Goal: Task Accomplishment & Management: Complete application form

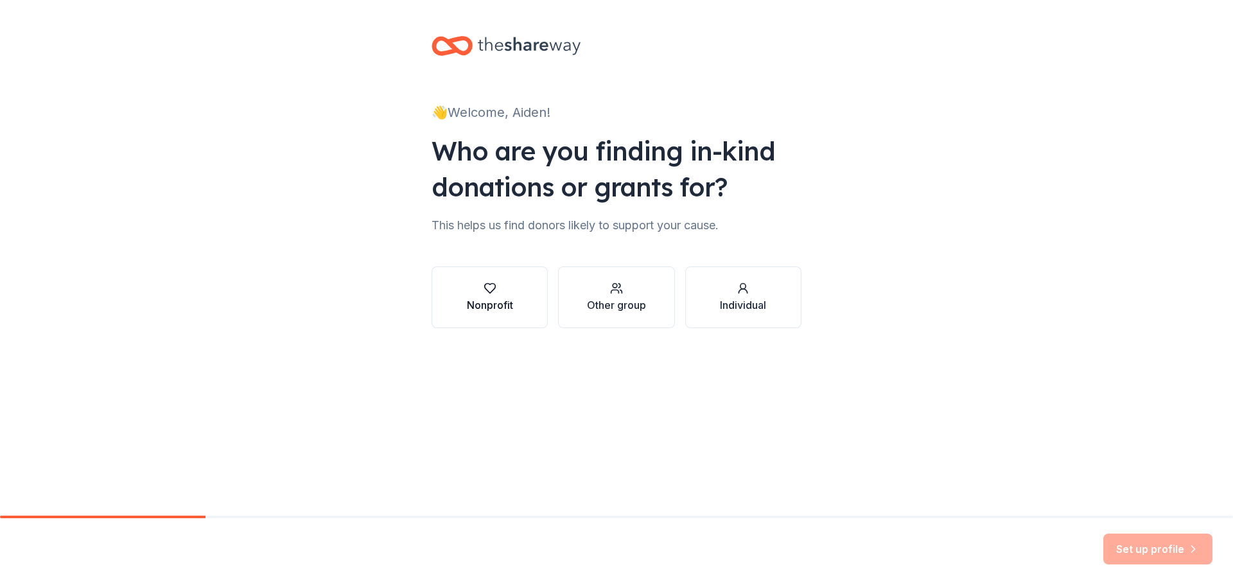
click at [494, 310] on div "Nonprofit" at bounding box center [490, 304] width 46 height 15
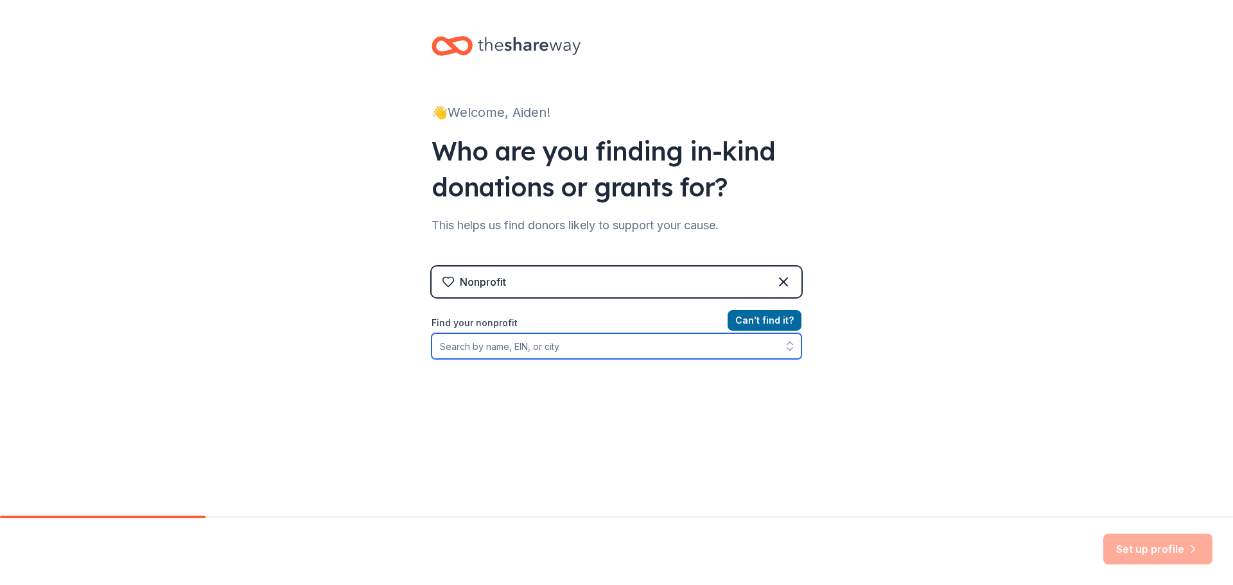
click at [505, 340] on input "Find your nonprofit" at bounding box center [616, 346] width 370 height 26
type input "multiple myeloma"
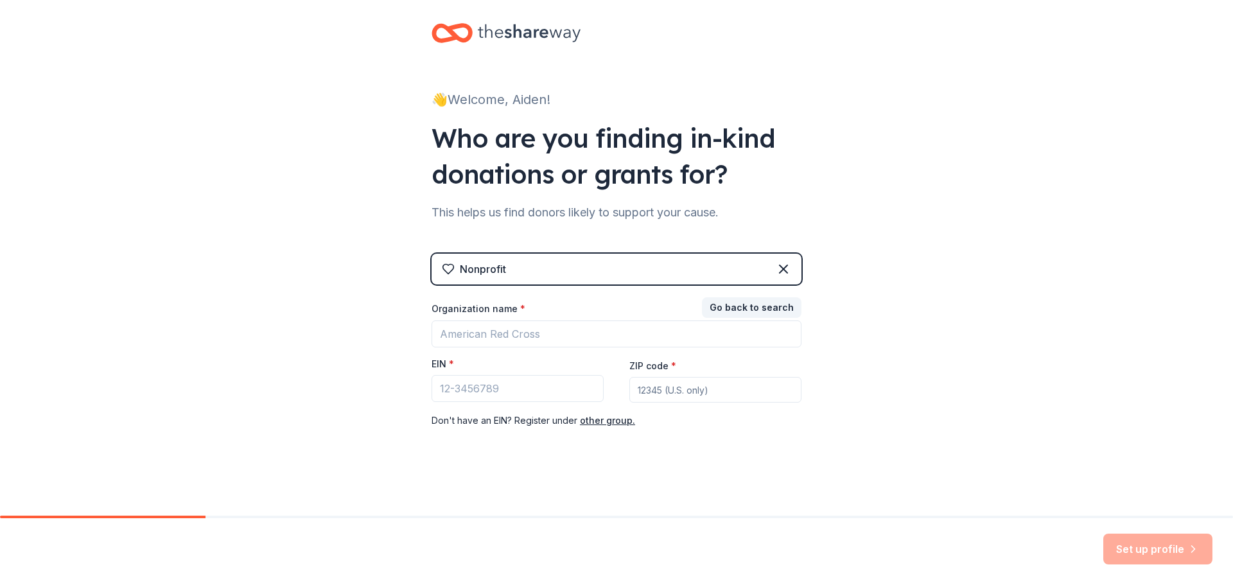
scroll to position [13, 0]
click at [513, 334] on input "Organization name *" at bounding box center [616, 333] width 370 height 27
paste input "[MEDICAL_DATA] Research Foundation"
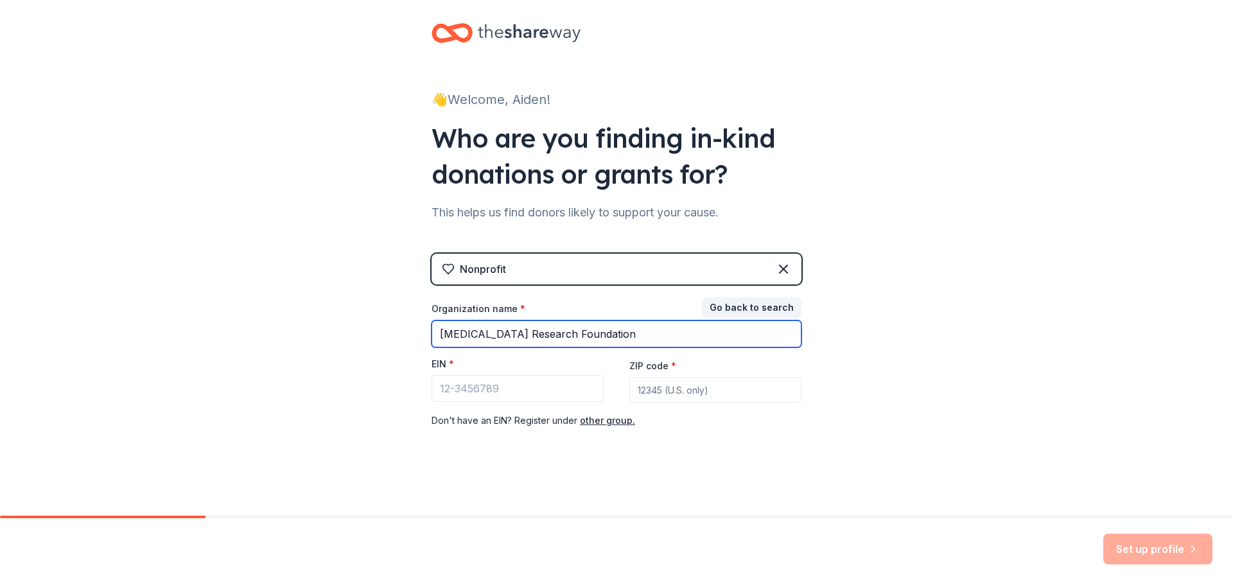
type input "[MEDICAL_DATA] Research Foundation"
click at [554, 329] on input "[MEDICAL_DATA] Research Foundation" at bounding box center [616, 333] width 370 height 27
click at [584, 326] on input "[MEDICAL_DATA] Research Foundation" at bounding box center [616, 333] width 370 height 27
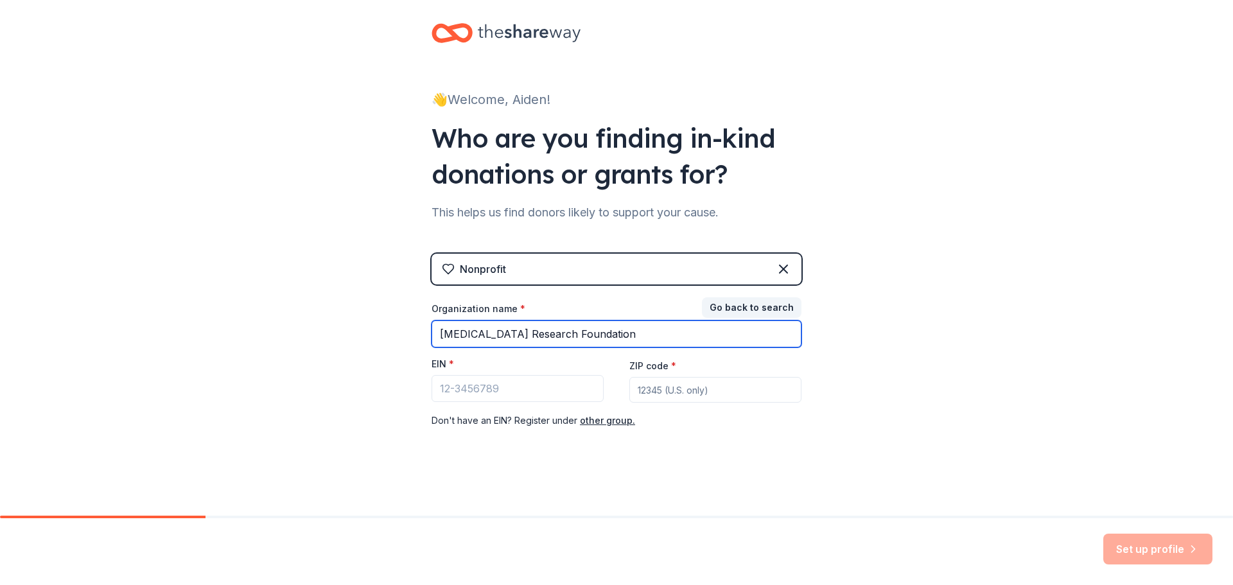
click at [584, 326] on input "[MEDICAL_DATA] Research Foundation" at bounding box center [616, 333] width 370 height 27
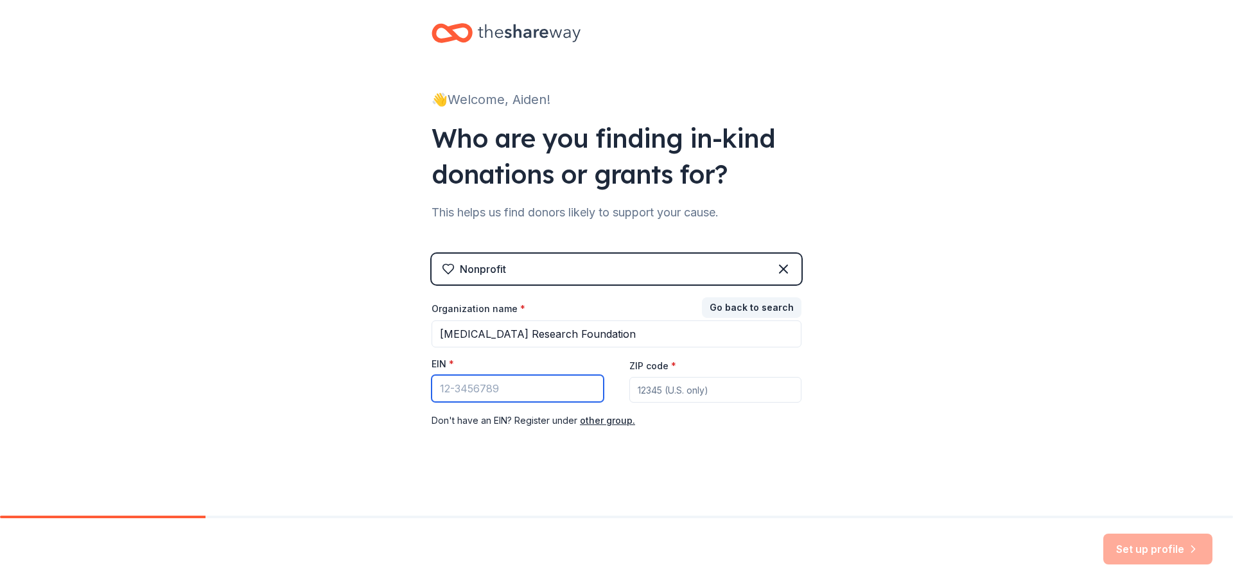
click at [522, 378] on input "EIN *" at bounding box center [517, 388] width 172 height 27
paste input "[US_EMPLOYER_IDENTIFICATION_NUMBER]"
type input "[US_EMPLOYER_IDENTIFICATION_NUMBER]"
click at [634, 469] on div "👋 Welcome, Aiden! Who are you finding in-kind donations or grants for? This hel…" at bounding box center [616, 251] width 411 height 528
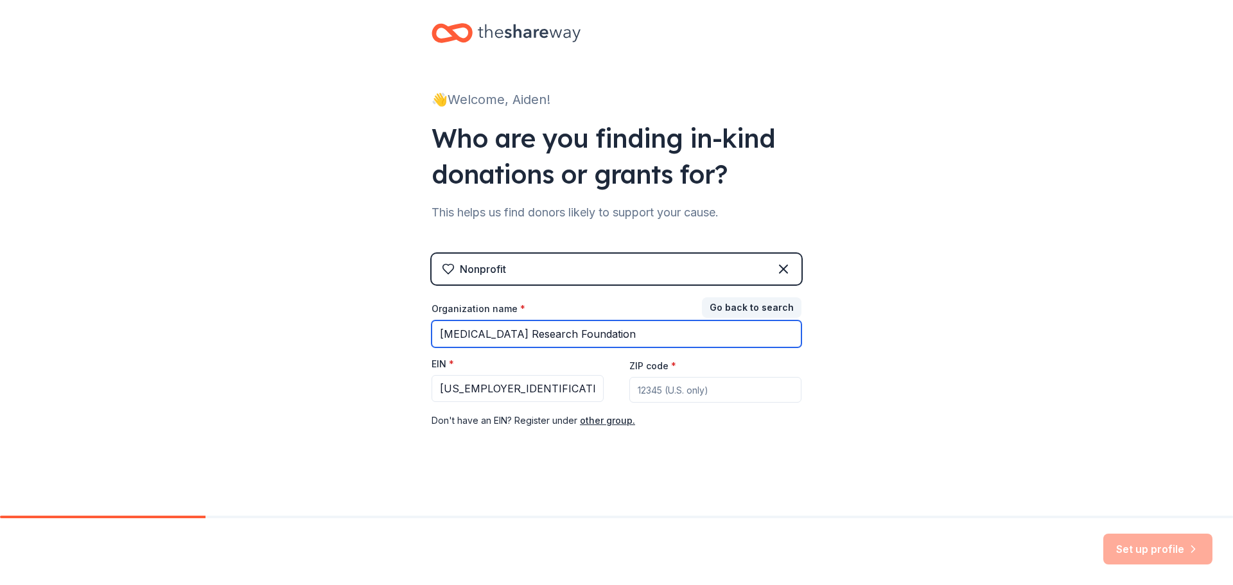
click at [616, 337] on input "[MEDICAL_DATA] Research Foundation" at bounding box center [616, 333] width 370 height 27
click at [679, 389] on input "ZIP code *" at bounding box center [715, 390] width 172 height 26
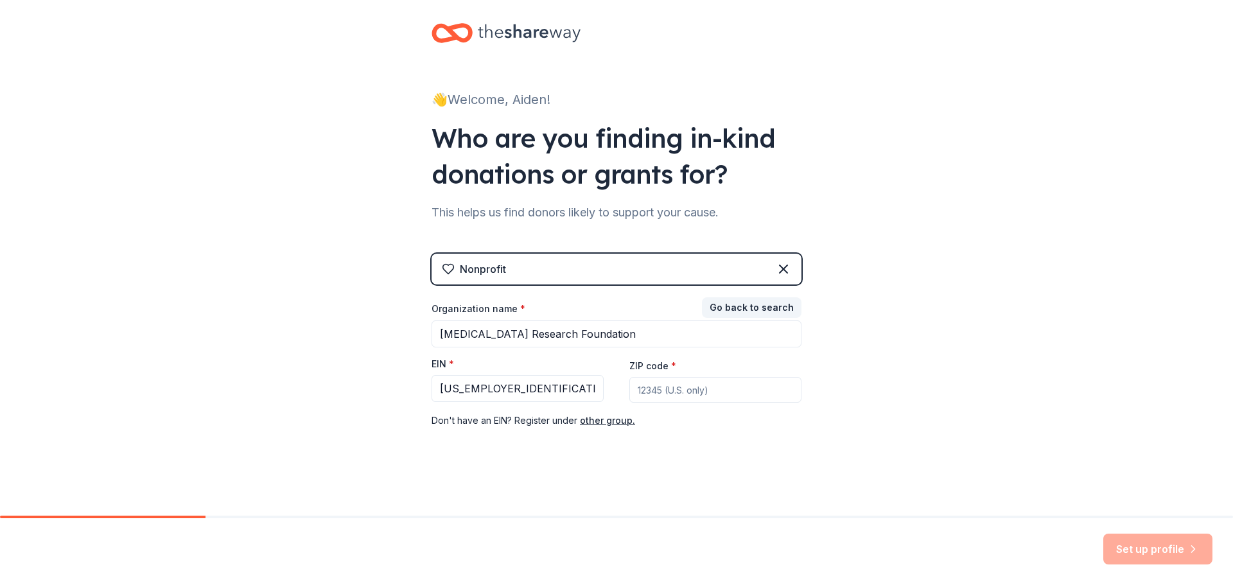
paste input
click at [666, 397] on input "ZIP code *" at bounding box center [715, 390] width 172 height 26
paste input
click at [657, 397] on input "ZIP code *" at bounding box center [715, 390] width 172 height 26
paste input
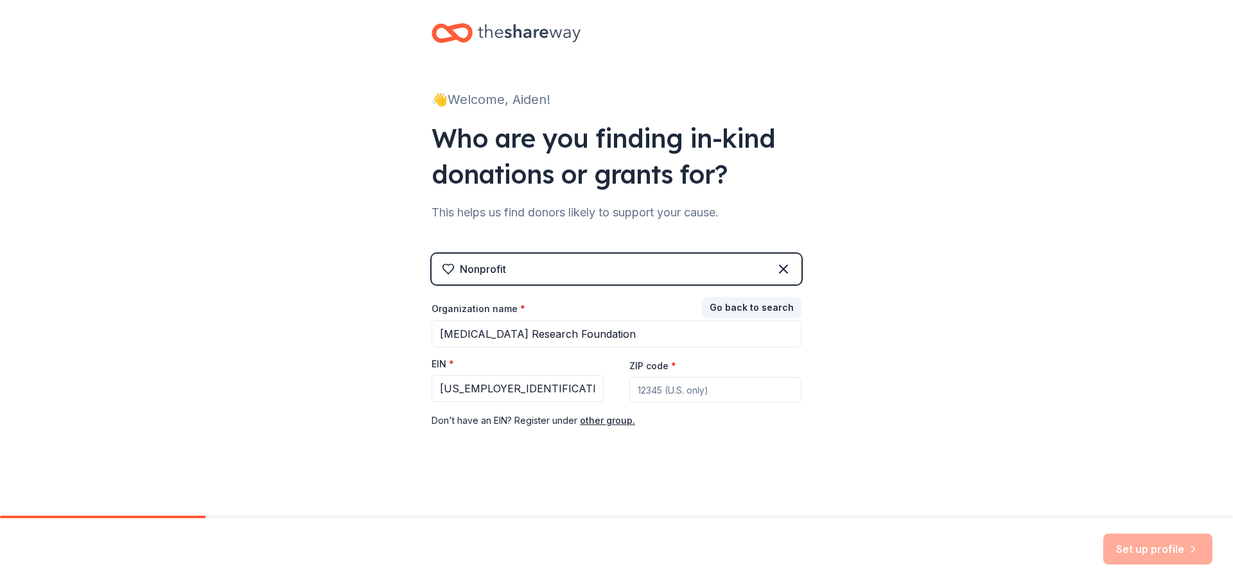
paste input
click at [715, 389] on input "ZIP code *" at bounding box center [715, 390] width 172 height 26
paste input
type input "06851"
click at [1156, 562] on button "Set up profile" at bounding box center [1157, 548] width 109 height 31
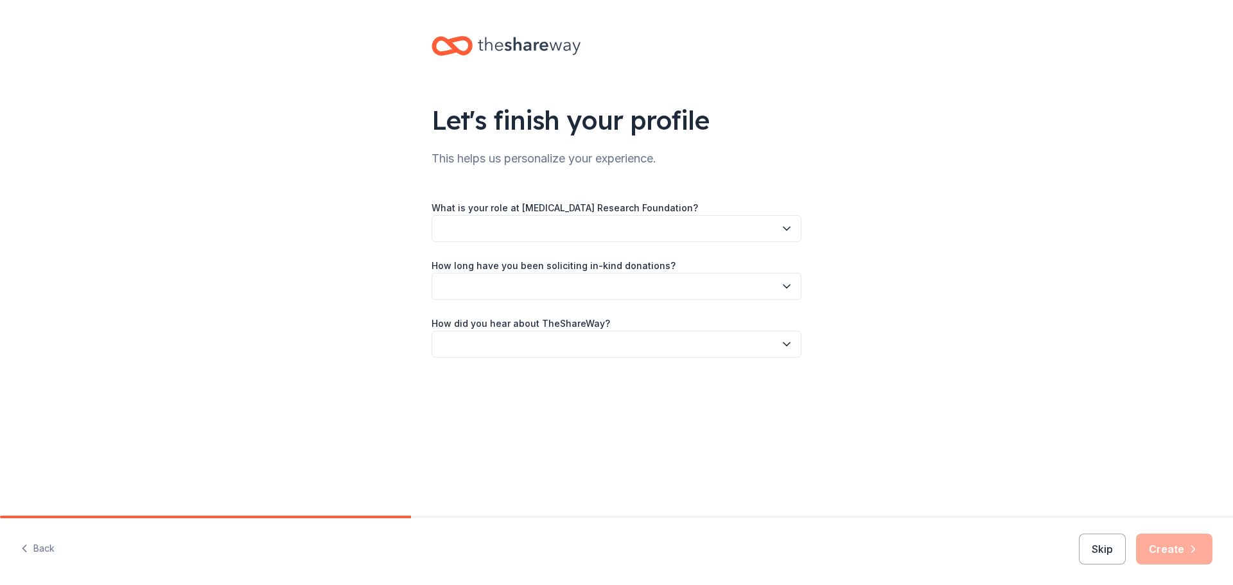
click at [724, 229] on button "button" at bounding box center [616, 228] width 370 height 27
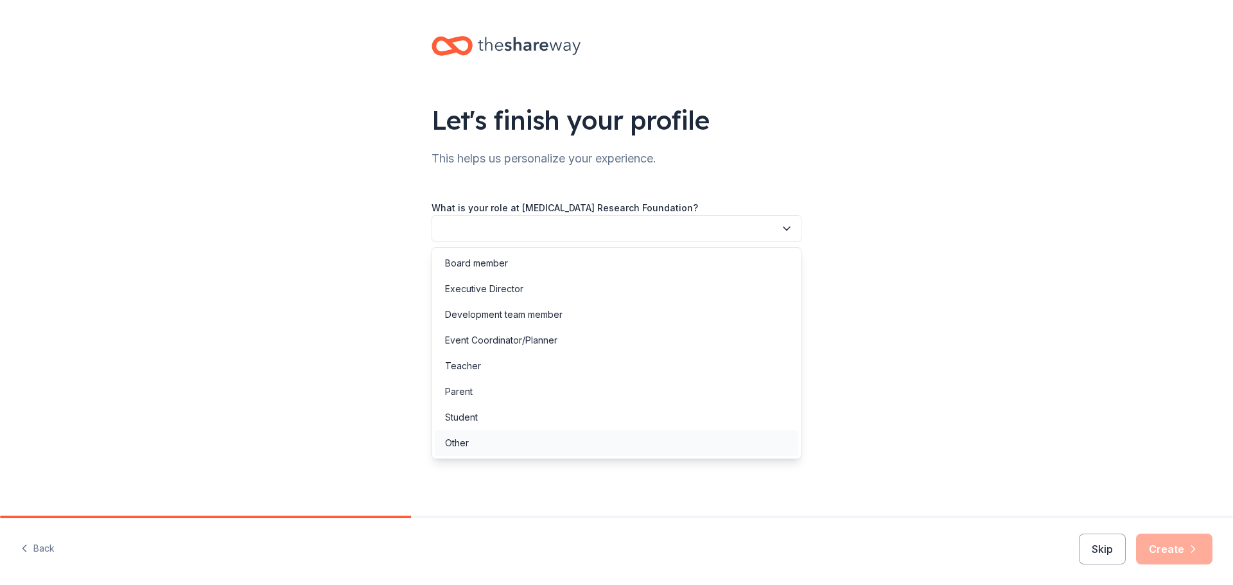
click at [562, 444] on div "Other" at bounding box center [616, 443] width 363 height 26
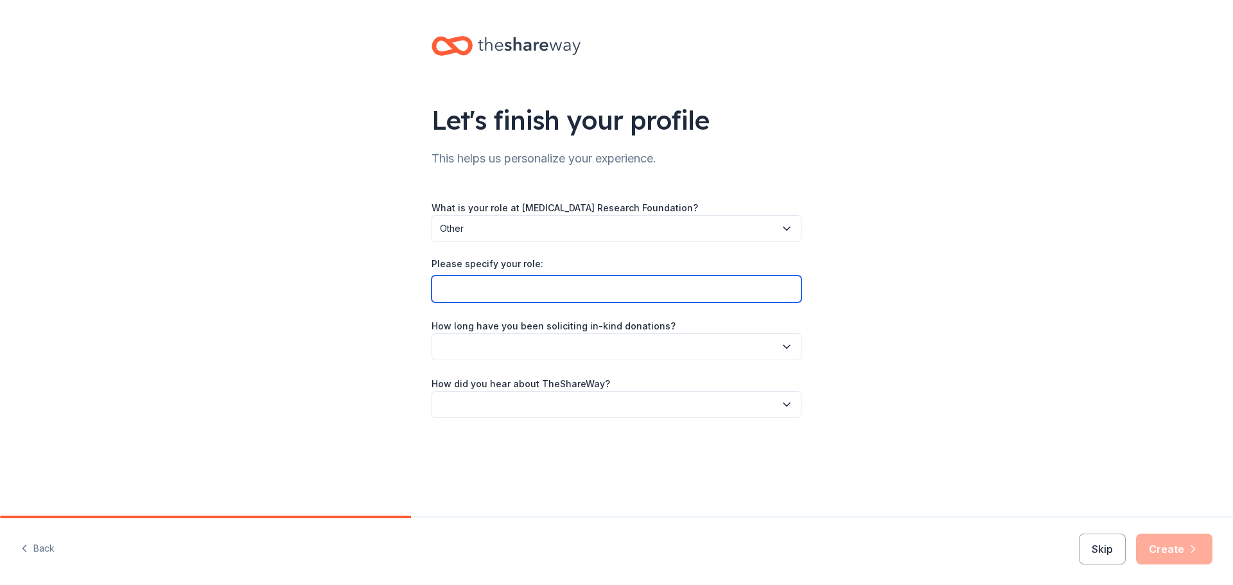
click at [569, 293] on input "Please specify your role:" at bounding box center [616, 288] width 370 height 27
type input "I am running the New York City Marathon as part of the MMRF team with a fundrai…"
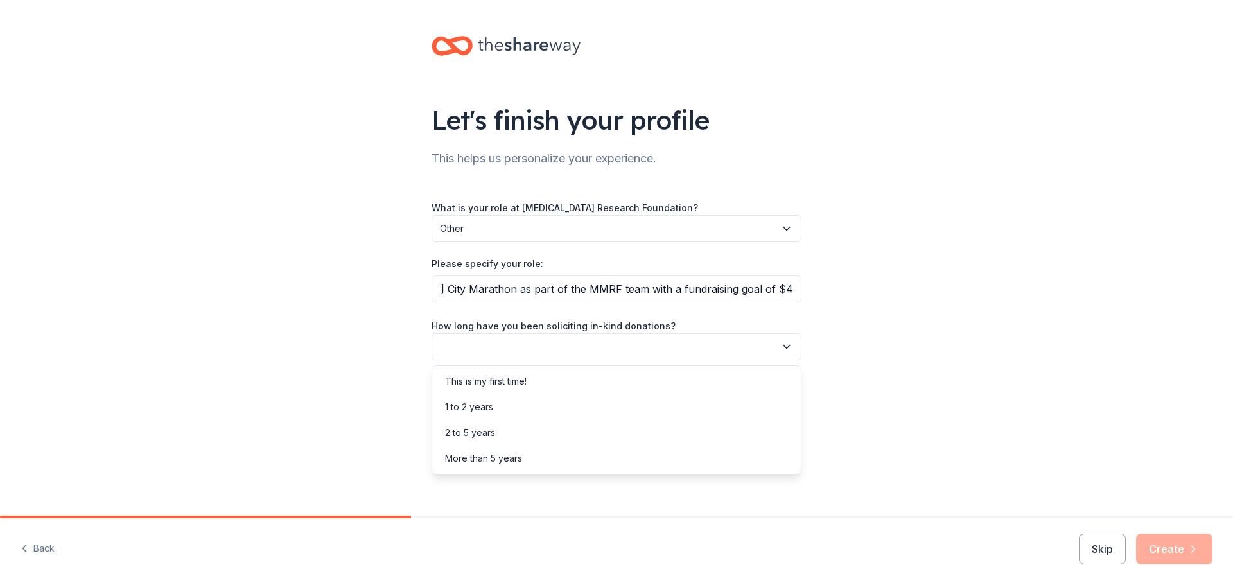
scroll to position [0, 0]
click at [568, 358] on button "button" at bounding box center [616, 346] width 370 height 27
click at [542, 386] on div "This is my first time!" at bounding box center [616, 381] width 363 height 26
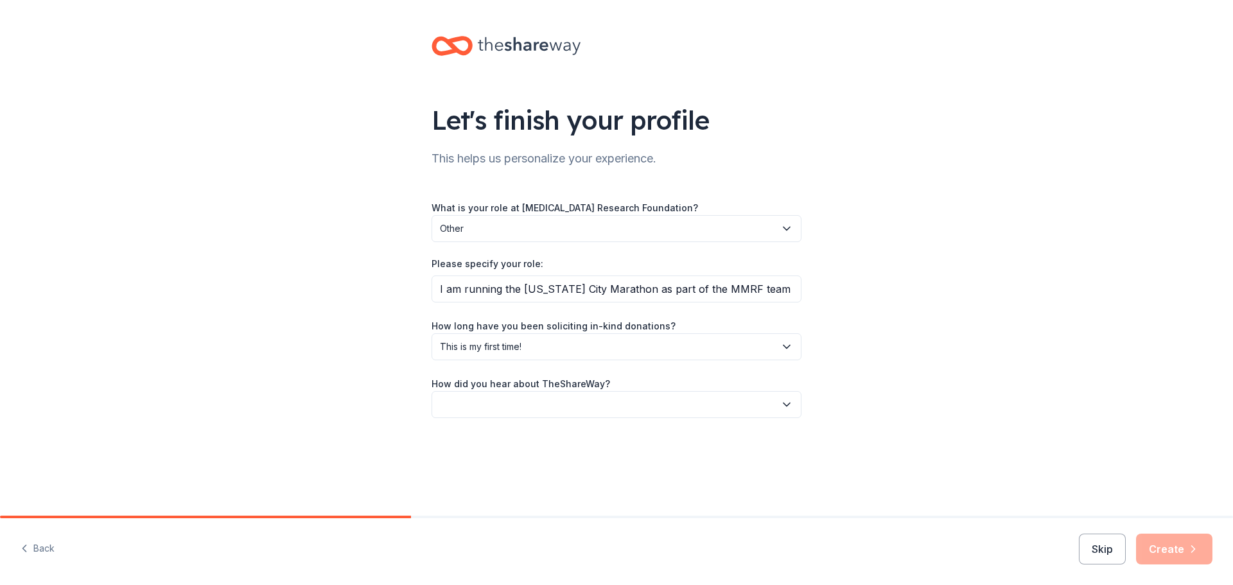
click at [544, 386] on label "How did you hear about TheShareWay?" at bounding box center [520, 383] width 178 height 13
click at [553, 422] on div "Let's finish your profile This helps us personalize your experience. What is yo…" at bounding box center [616, 240] width 411 height 480
click at [561, 411] on button "button" at bounding box center [616, 404] width 370 height 27
click at [555, 437] on div "Friend or colleague" at bounding box center [616, 439] width 363 height 26
click at [1190, 558] on button "Create" at bounding box center [1174, 548] width 76 height 31
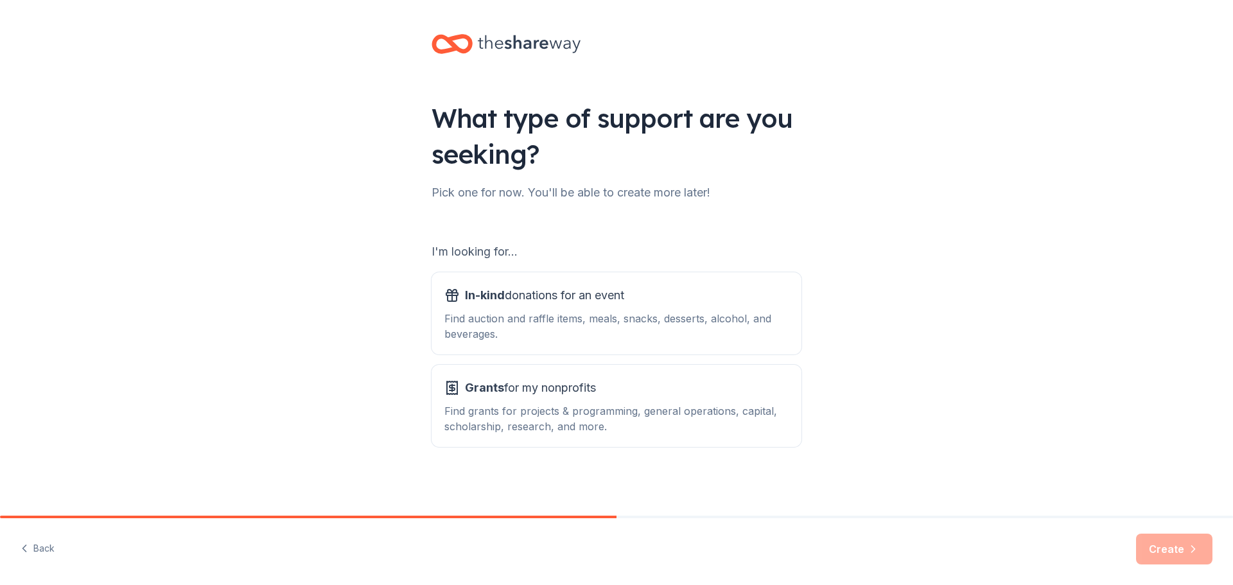
scroll to position [3, 0]
click at [666, 331] on div "Find auction and raffle items, meals, snacks, desserts, alcohol, and beverages." at bounding box center [616, 325] width 344 height 31
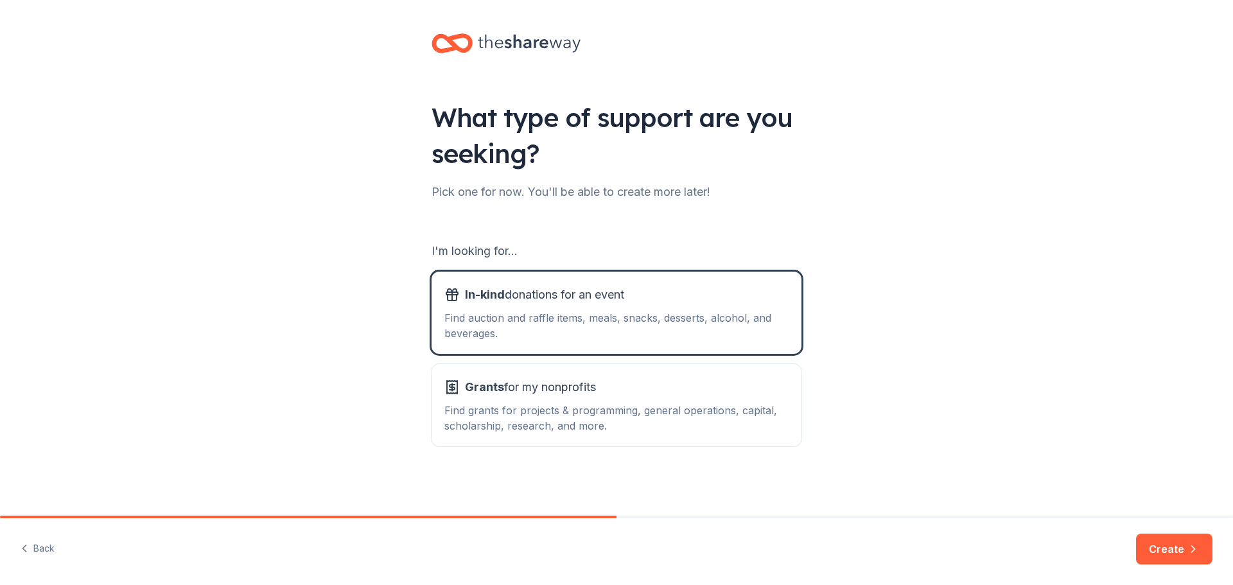
click at [1180, 548] on button "Create" at bounding box center [1174, 548] width 76 height 31
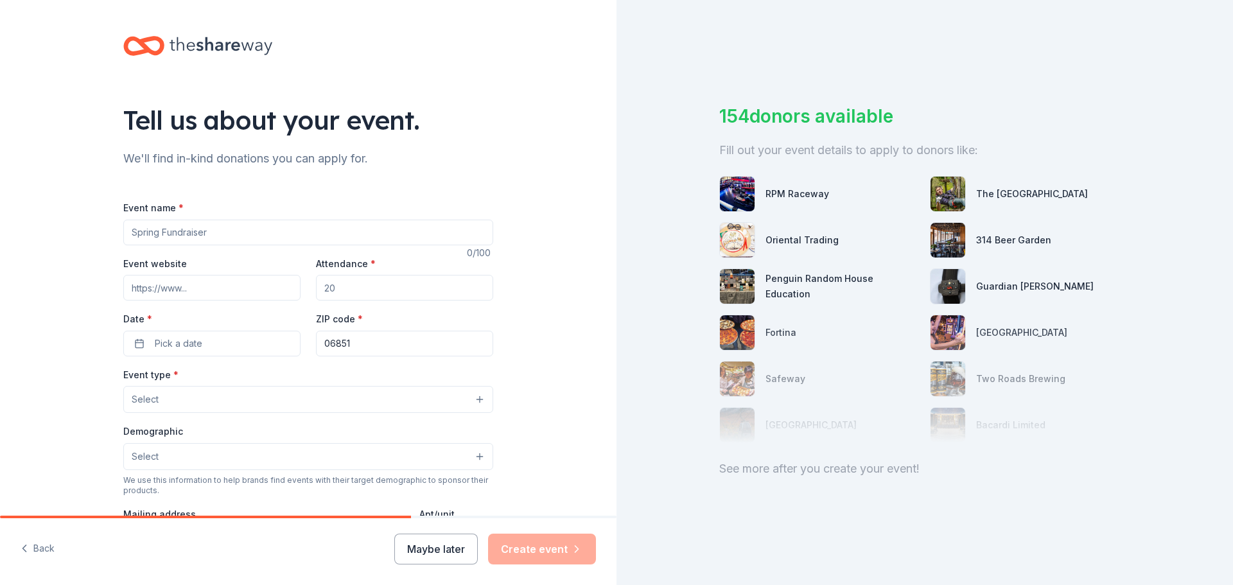
click at [336, 237] on input "Event name *" at bounding box center [308, 233] width 370 height 26
click at [261, 293] on input "Event website" at bounding box center [211, 288] width 177 height 26
click at [387, 284] on input "Attendance *" at bounding box center [404, 288] width 177 height 26
type input "50"
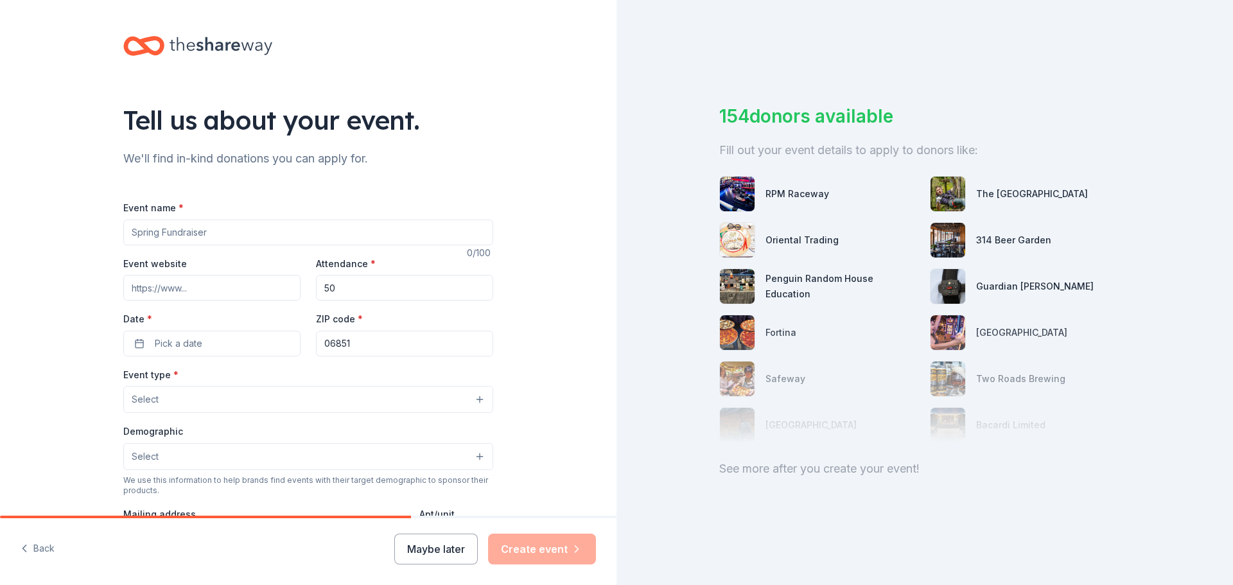
click at [363, 341] on input "06851" at bounding box center [404, 344] width 177 height 26
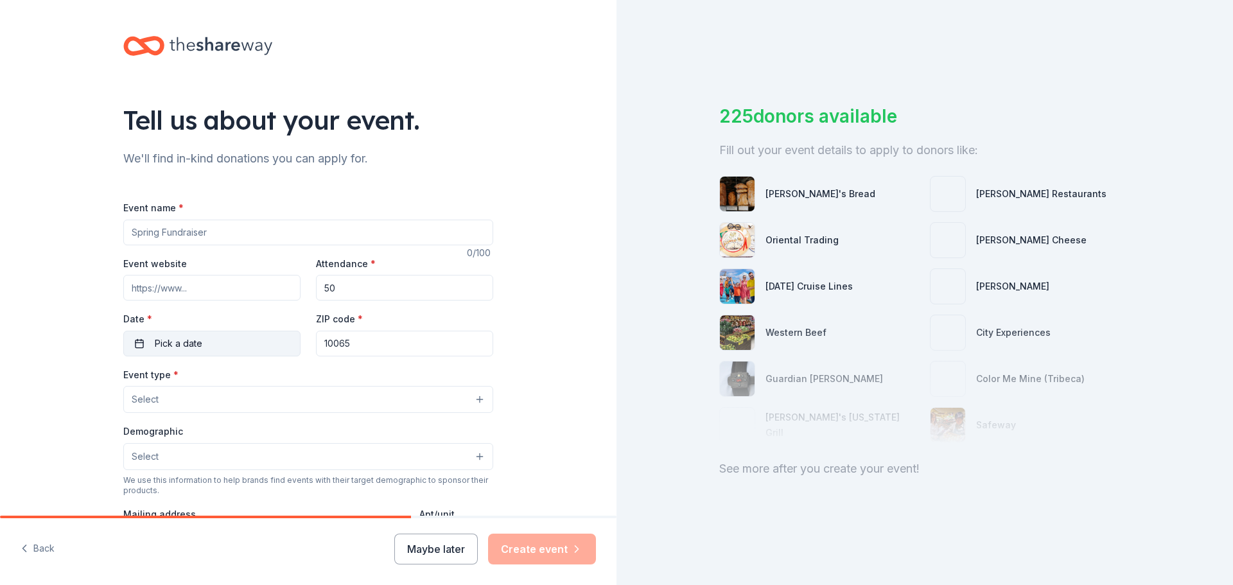
type input "10065"
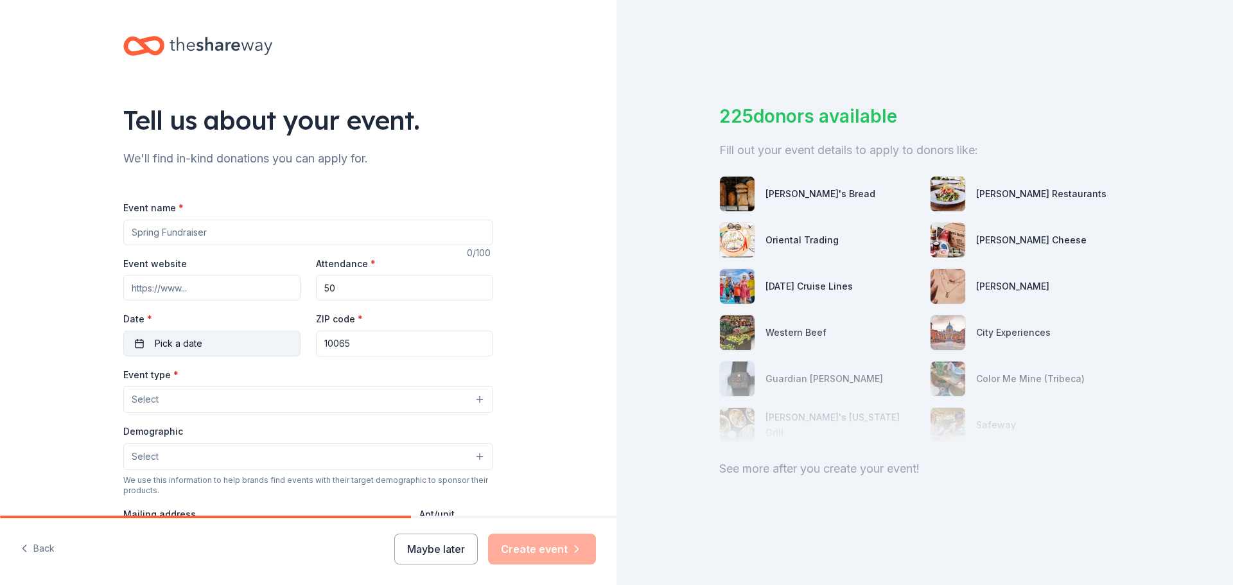
click at [270, 338] on button "Pick a date" at bounding box center [211, 344] width 177 height 26
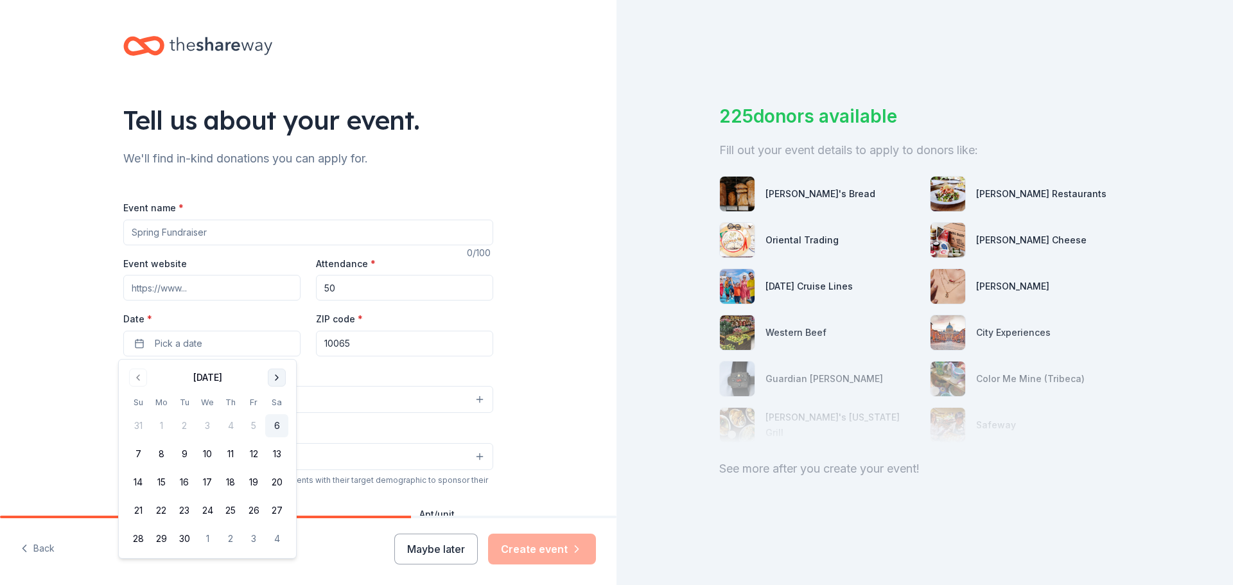
click at [274, 383] on button "Go to next month" at bounding box center [277, 377] width 18 height 18
click at [267, 422] on button "4" at bounding box center [276, 425] width 23 height 23
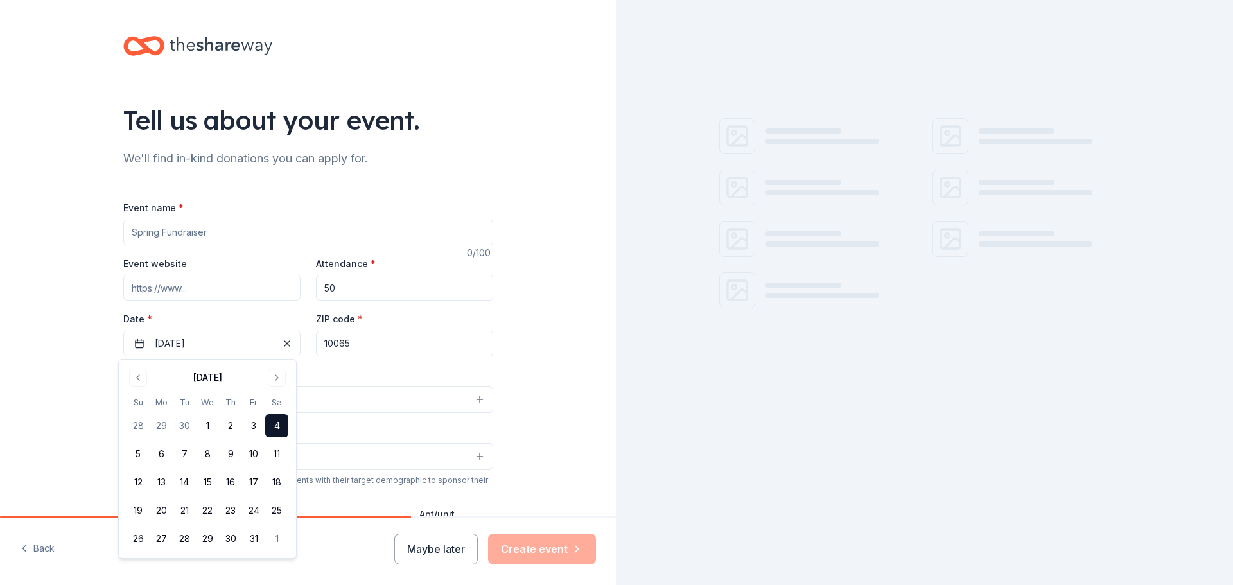
click at [261, 230] on input "Event name *" at bounding box center [308, 233] width 370 height 26
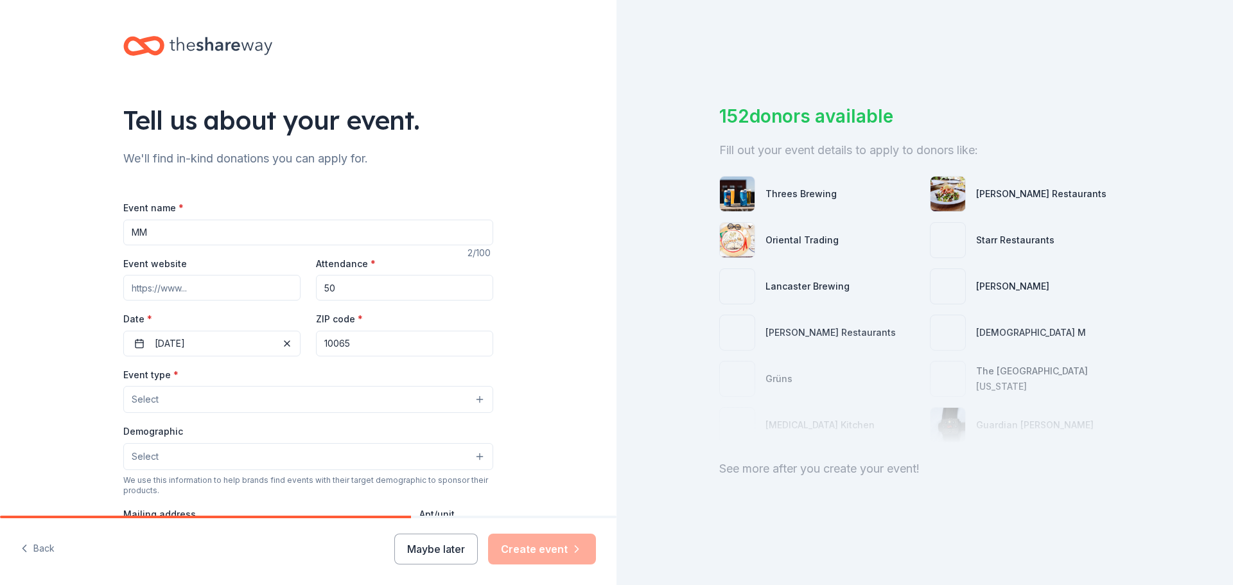
type input "M"
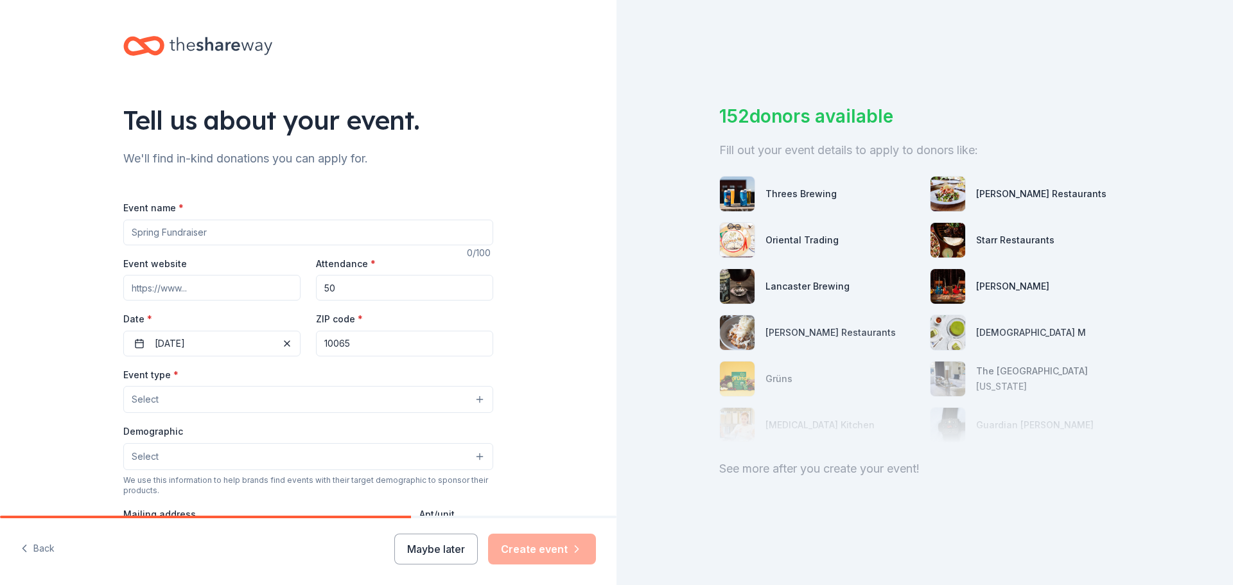
click at [315, 218] on div "Event name *" at bounding box center [308, 223] width 370 height 46
click at [314, 223] on input "Event name *" at bounding box center [308, 233] width 370 height 26
paste input "multiple myeloma research foundation"
click at [130, 233] on input "multiple myeloma research foundation" at bounding box center [308, 233] width 370 height 26
type input "[PERSON_NAME] [MEDICAL_DATA] Research Foundation Fundraising Party"
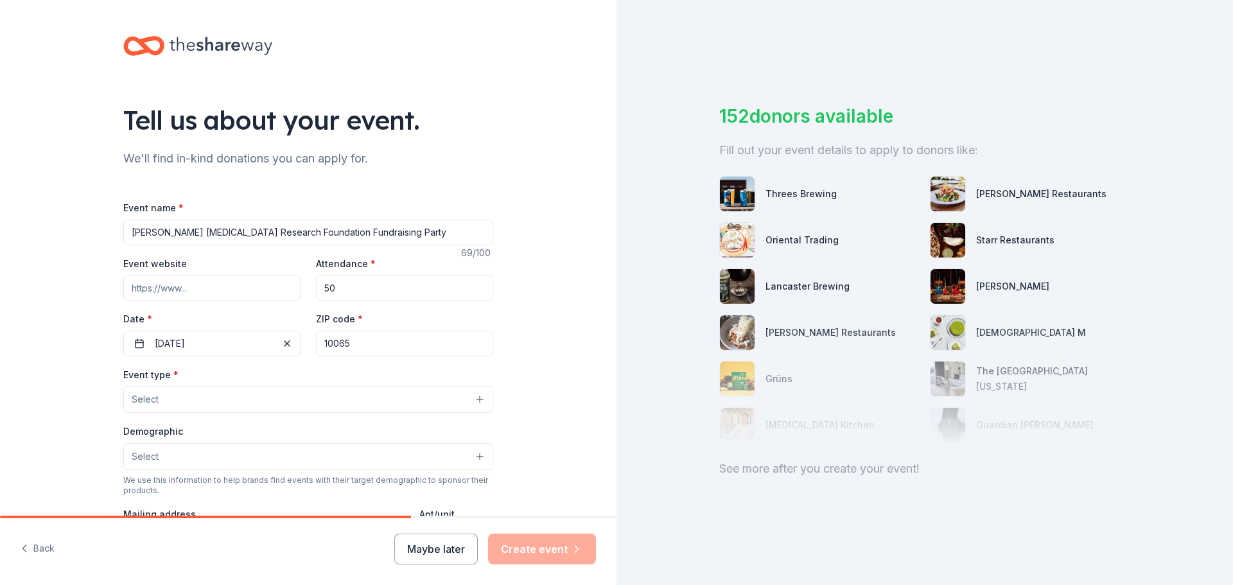
click at [155, 397] on button "Select" at bounding box center [308, 399] width 370 height 27
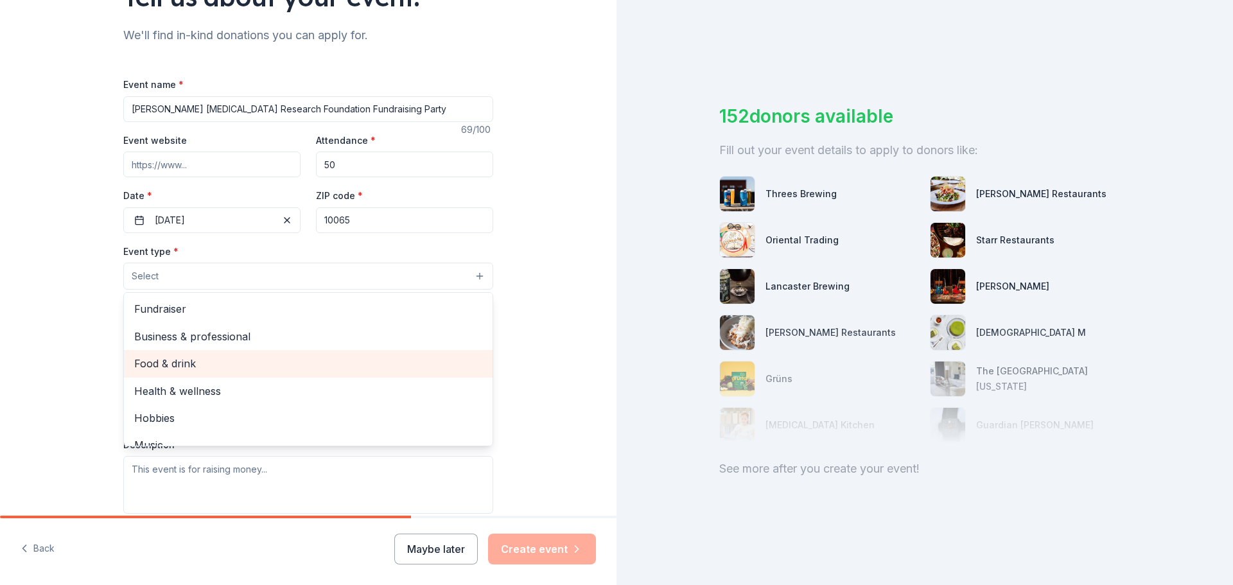
scroll to position [128, 0]
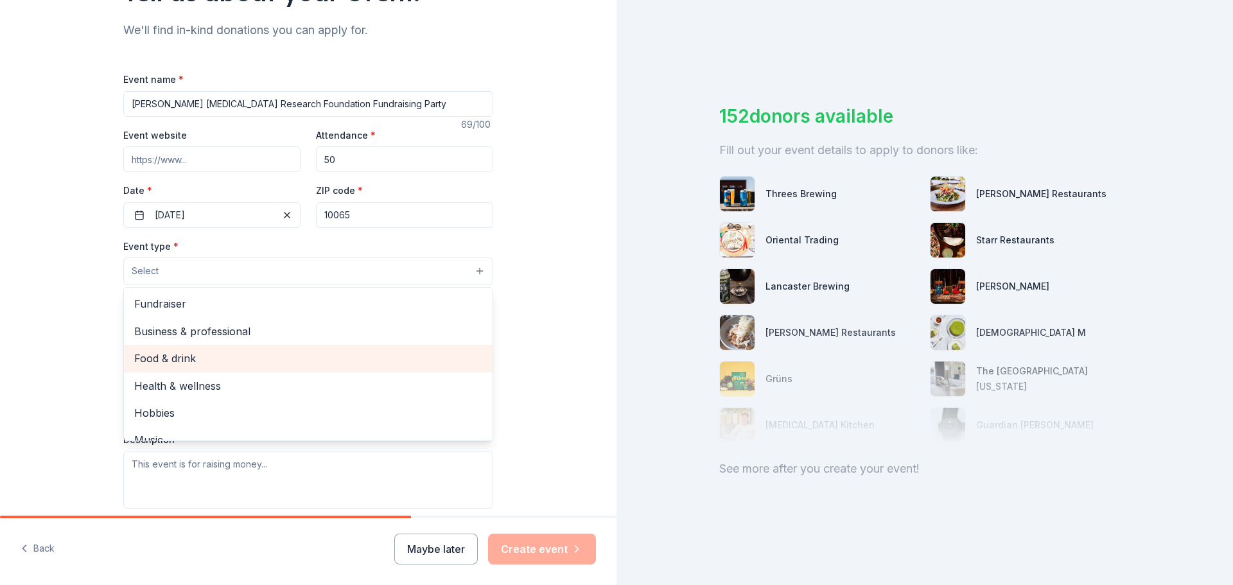
click at [280, 356] on span "Food & drink" at bounding box center [308, 358] width 348 height 17
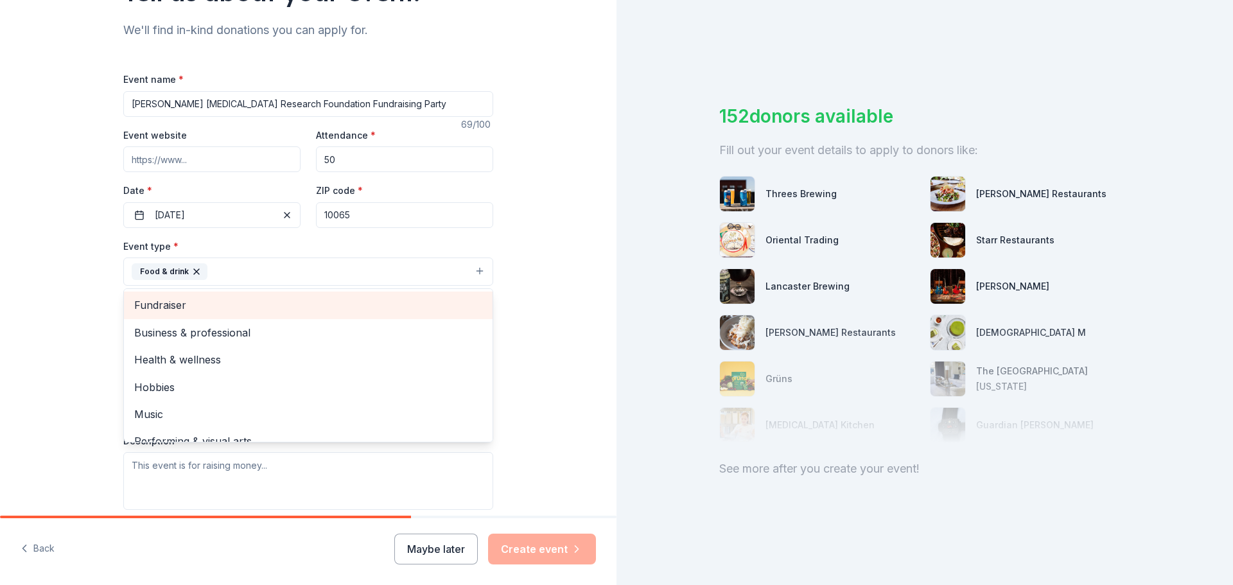
click at [288, 302] on span "Fundraiser" at bounding box center [308, 305] width 348 height 17
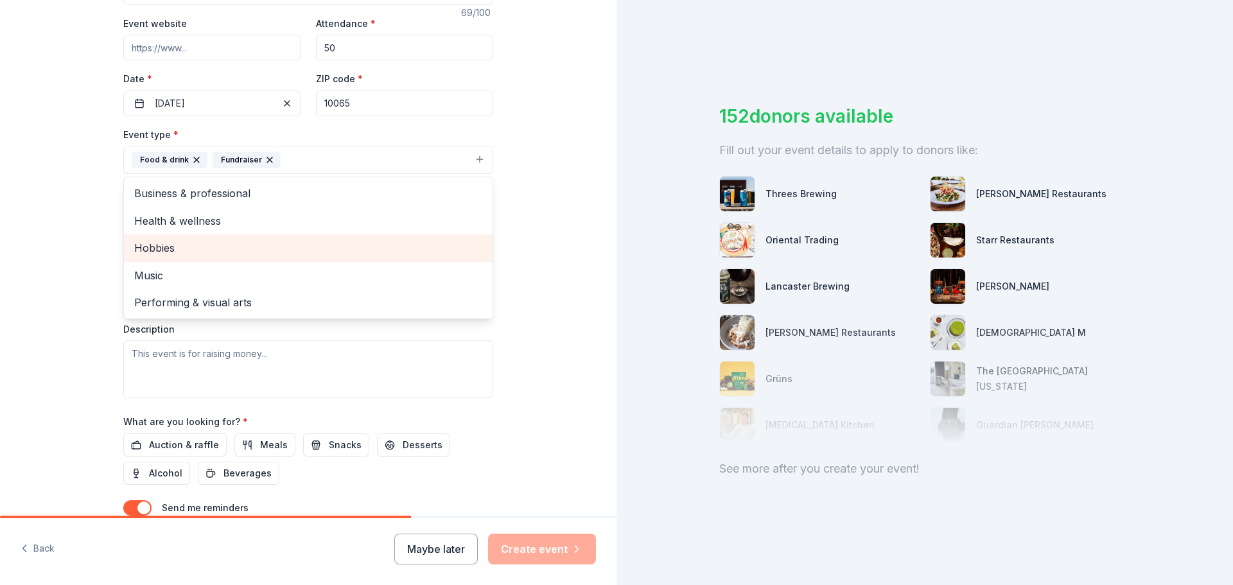
scroll to position [321, 0]
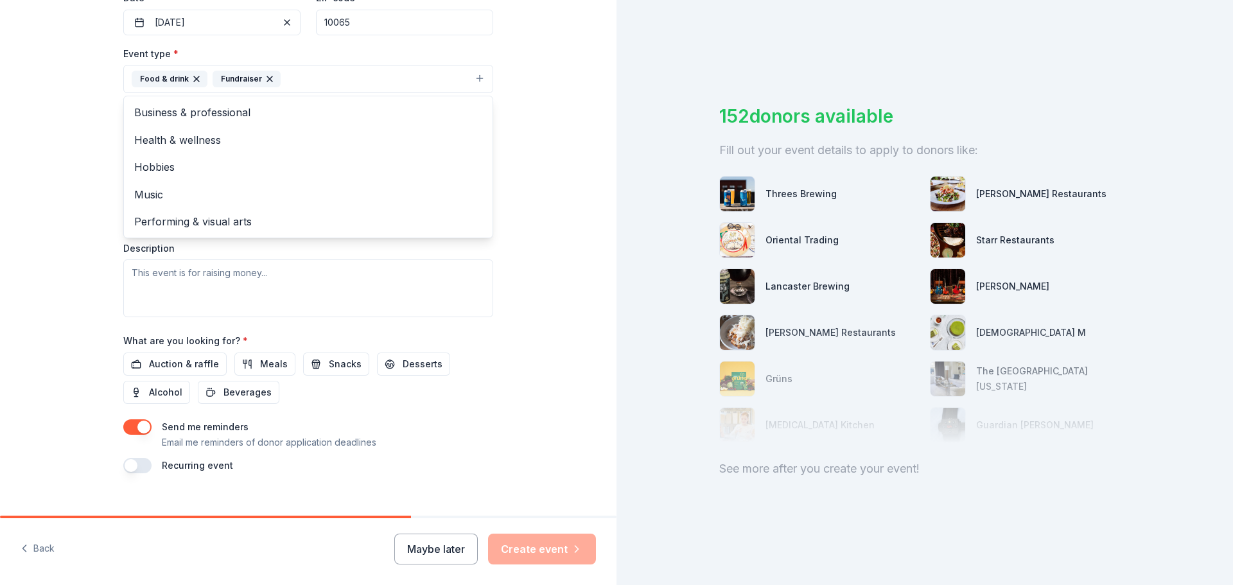
click at [540, 276] on div "Tell us about your event. We'll find in-kind donations you can apply for. Event…" at bounding box center [308, 107] width 616 height 856
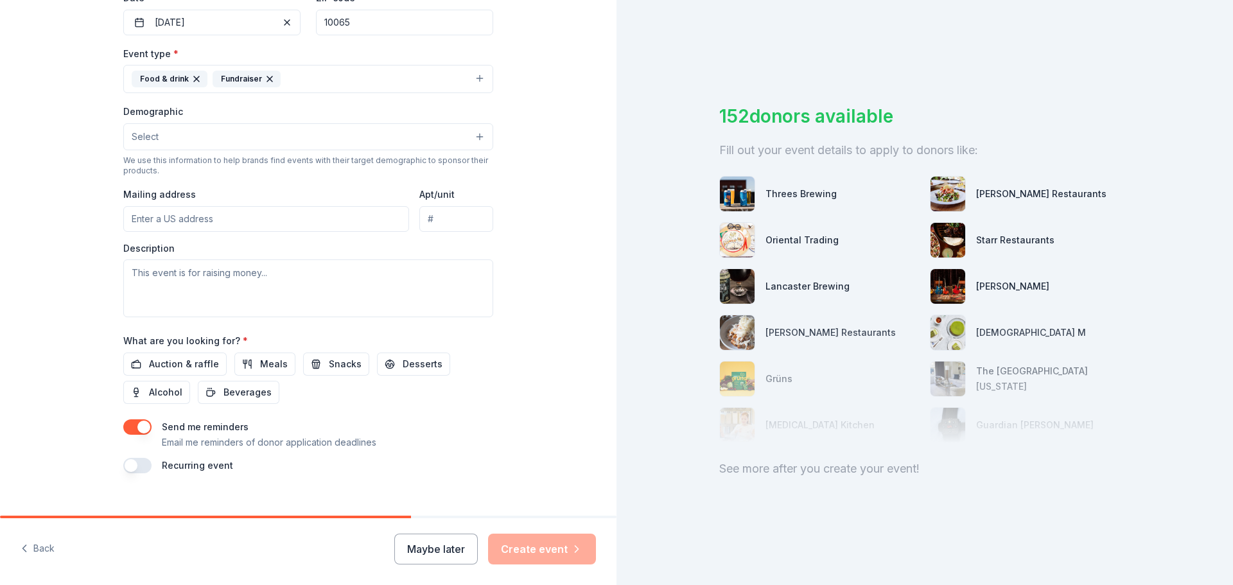
click at [392, 132] on button "Select" at bounding box center [308, 136] width 370 height 27
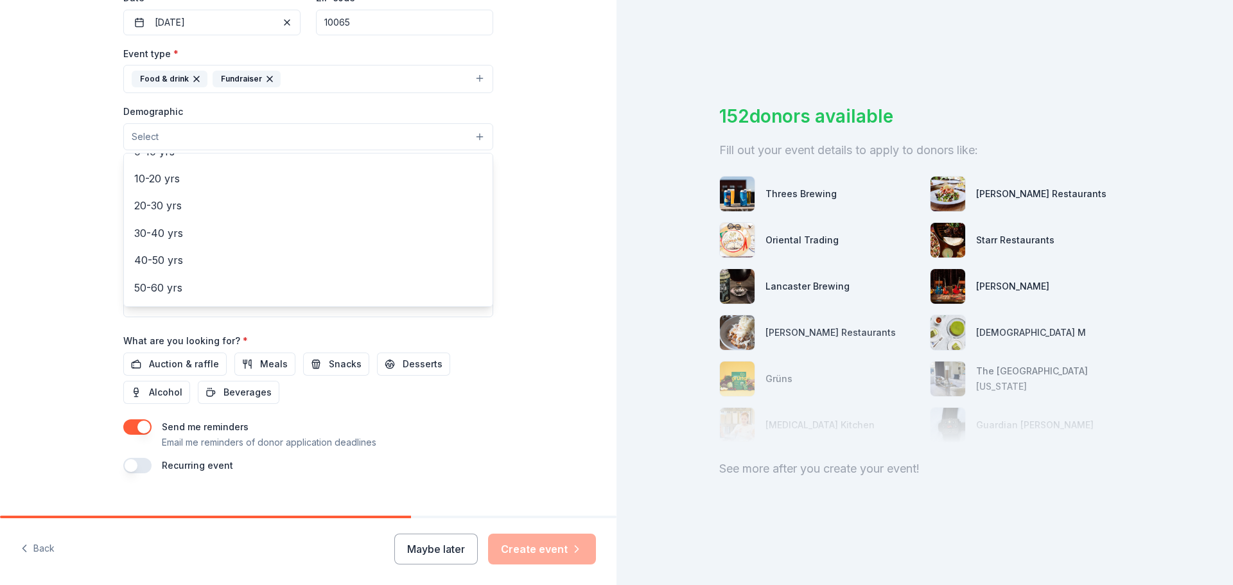
scroll to position [128, 0]
click at [341, 198] on span "20-30 yrs" at bounding box center [308, 204] width 348 height 17
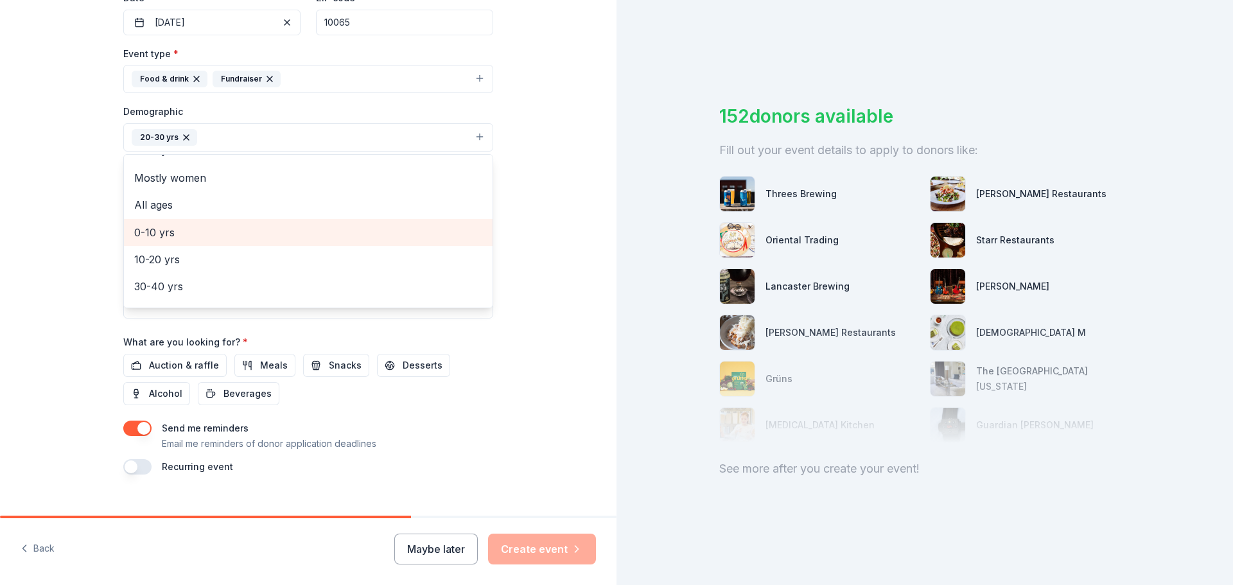
scroll to position [0, 0]
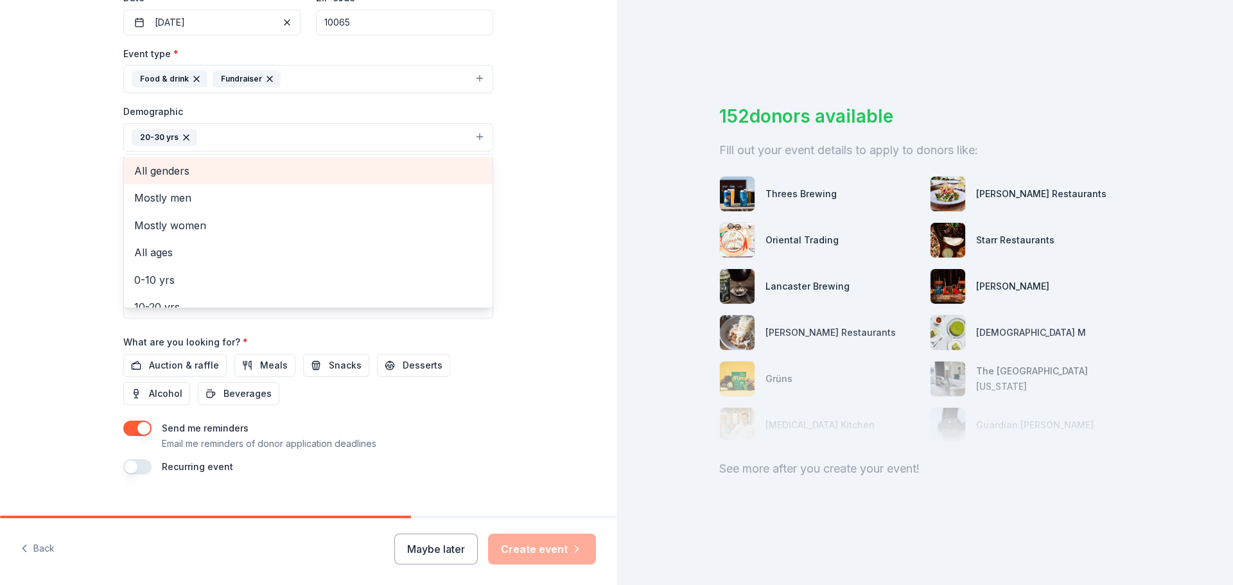
click at [330, 164] on span "All genders" at bounding box center [308, 170] width 348 height 17
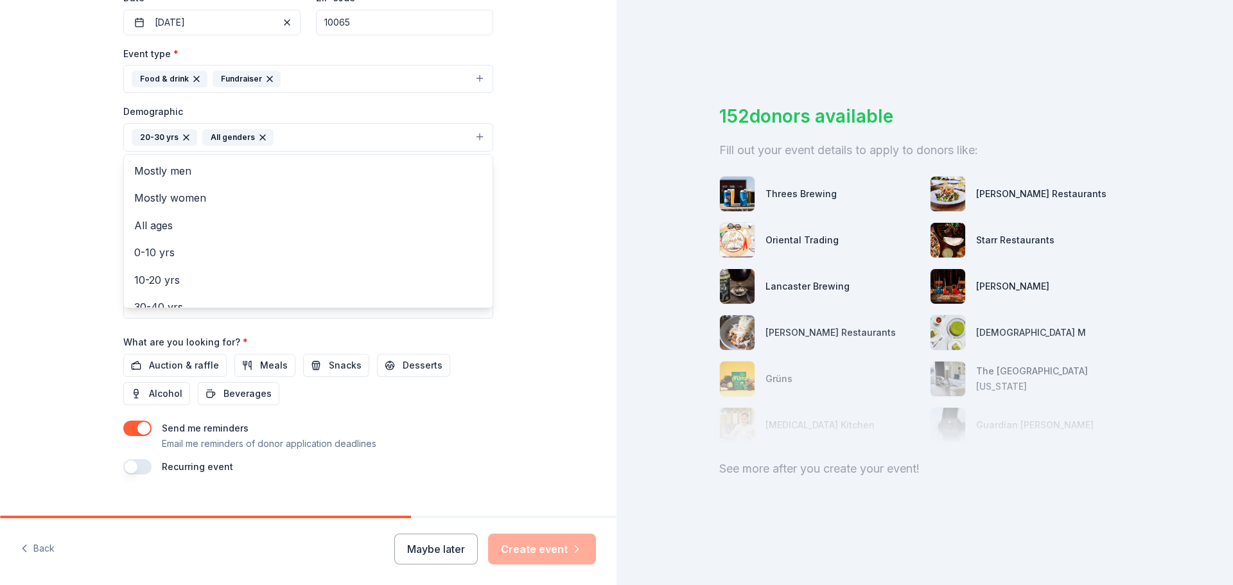
click at [514, 189] on div "Tell us about your event. We'll find in-kind donations you can apply for. Event…" at bounding box center [308, 107] width 616 height 857
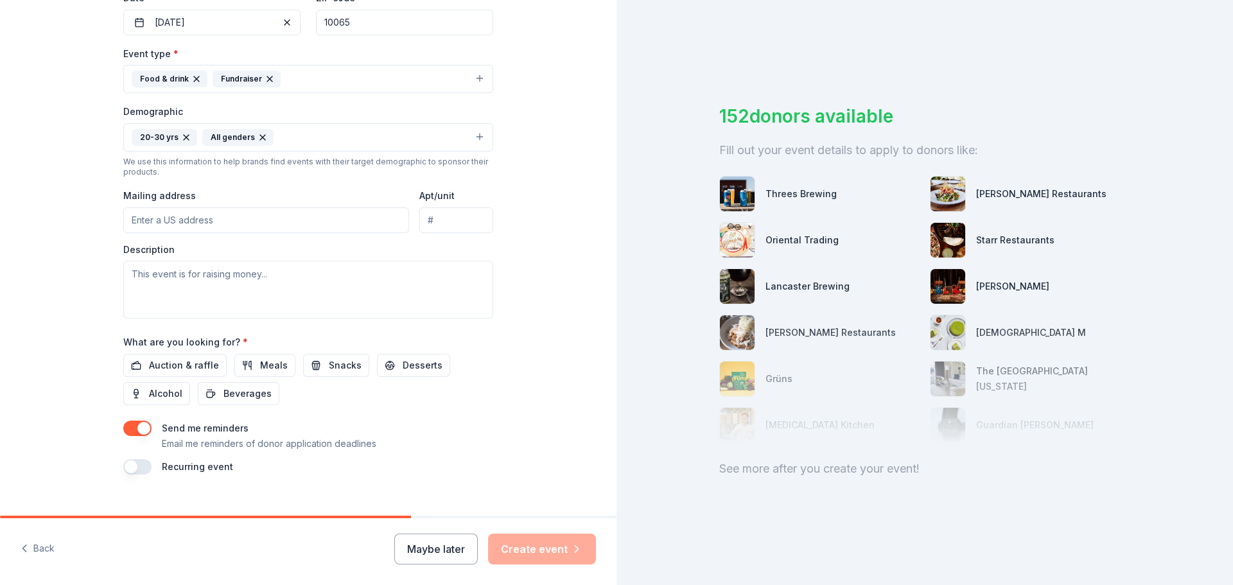
click at [381, 215] on input "Mailing address" at bounding box center [266, 220] width 286 height 26
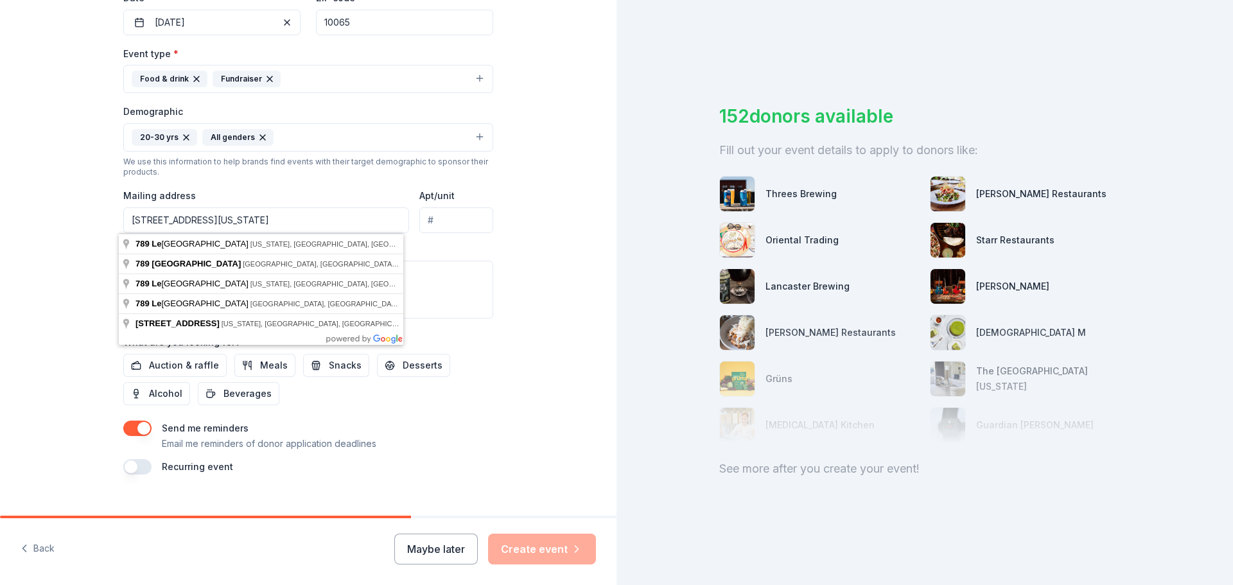
type input "789 Lexington Avenue, New York, NY, 10065"
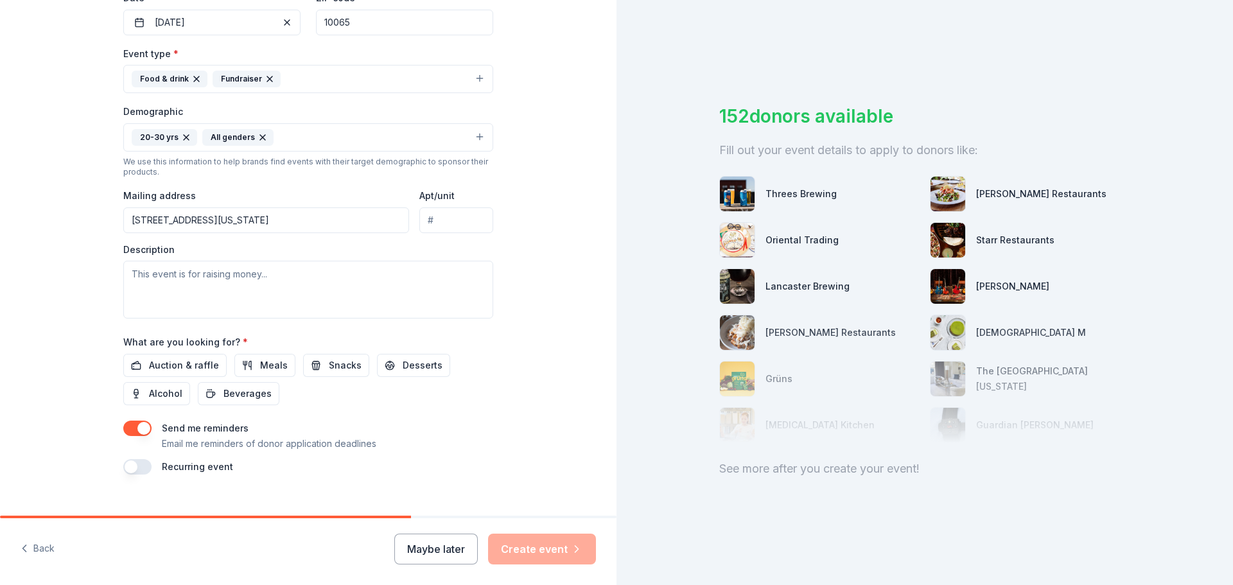
click at [464, 221] on input "Apt/unit" at bounding box center [456, 220] width 74 height 26
type input "5"
click at [318, 282] on textarea at bounding box center [308, 290] width 370 height 58
click at [209, 369] on span "Auction & raffle" at bounding box center [184, 365] width 70 height 15
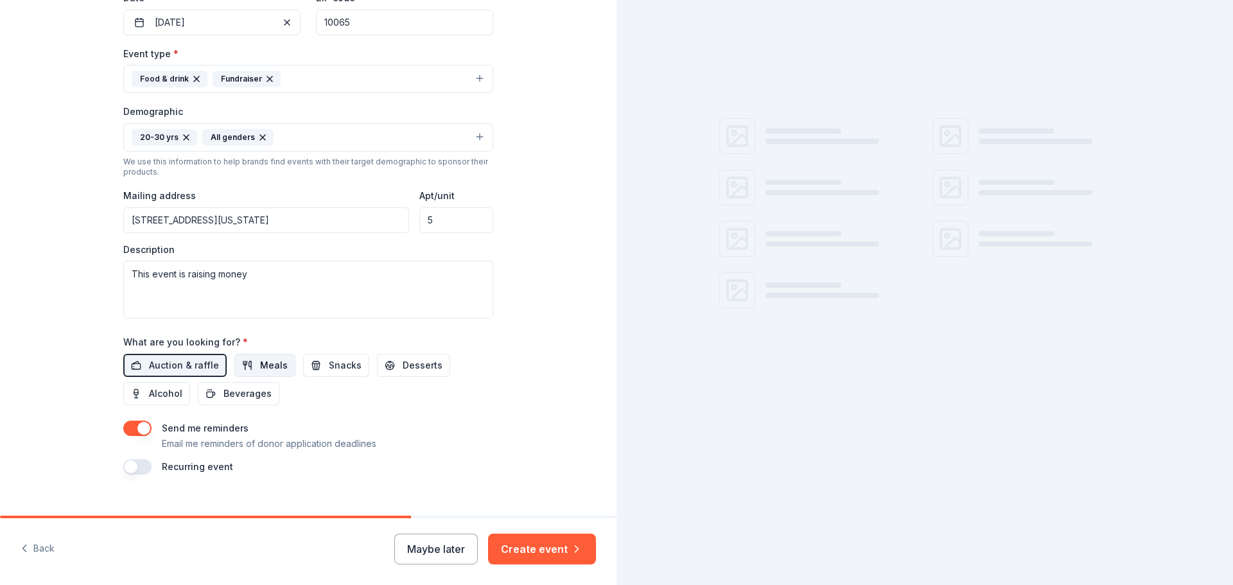
click at [273, 361] on span "Meals" at bounding box center [274, 365] width 28 height 15
click at [313, 364] on button "Snacks" at bounding box center [336, 365] width 66 height 23
click at [157, 400] on span "Alcohol" at bounding box center [165, 393] width 33 height 15
drag, startPoint x: 162, startPoint y: 391, endPoint x: 438, endPoint y: 376, distance: 276.5
click at [167, 390] on span "Alcohol" at bounding box center [165, 393] width 33 height 15
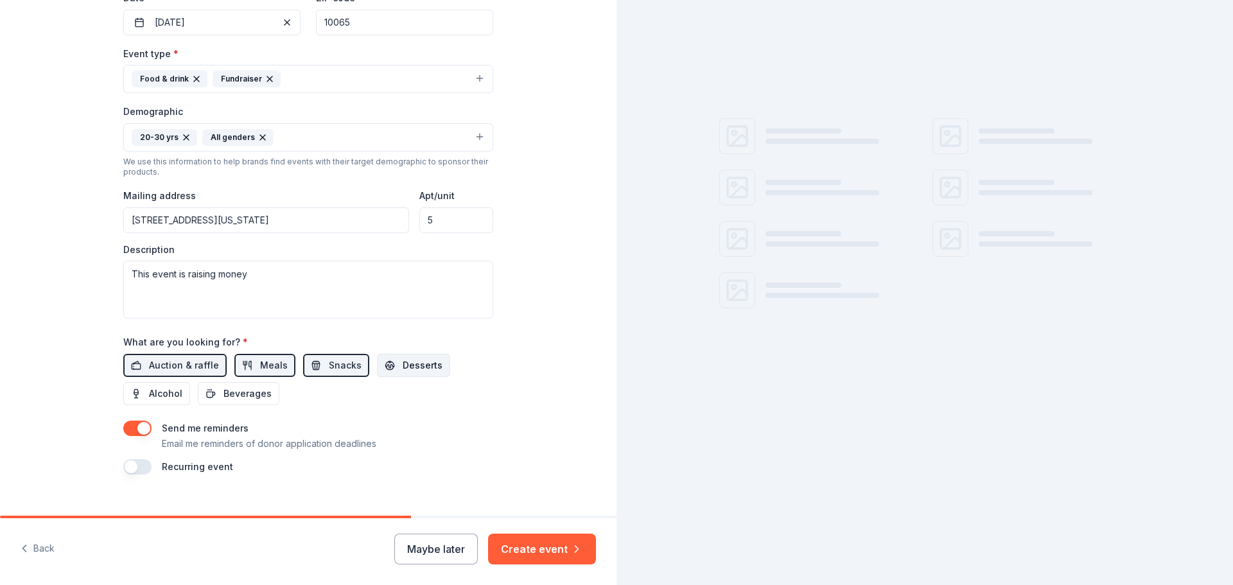
click at [411, 366] on span "Desserts" at bounding box center [423, 365] width 40 height 15
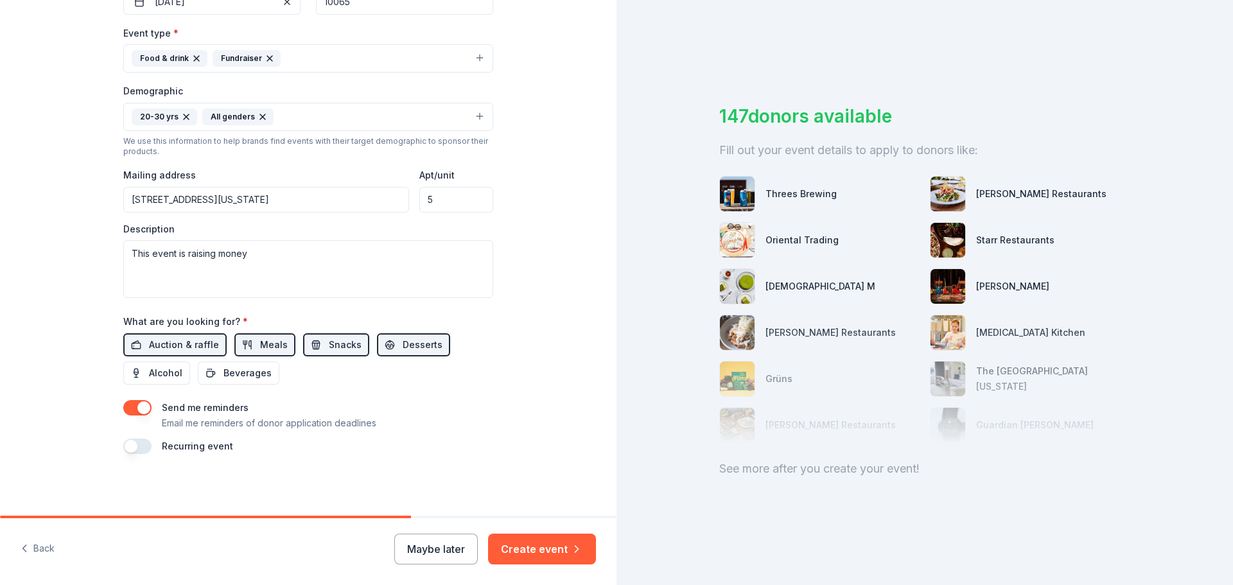
click at [134, 407] on button "button" at bounding box center [137, 407] width 28 height 15
click at [276, 275] on textarea "This event is raising money" at bounding box center [308, 269] width 370 height 58
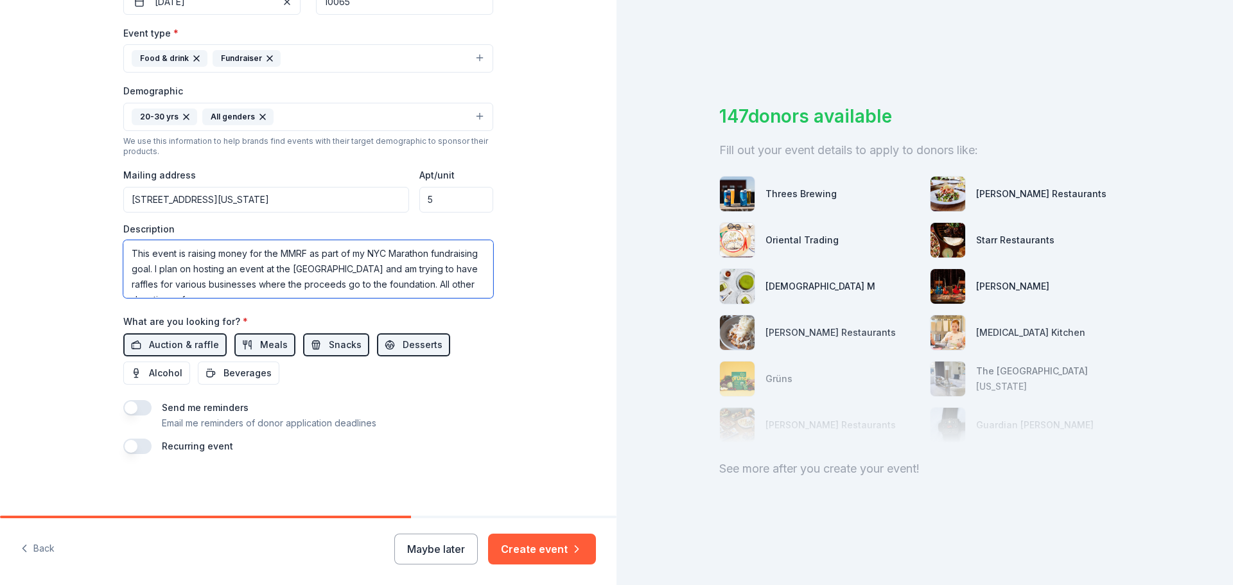
scroll to position [8, 0]
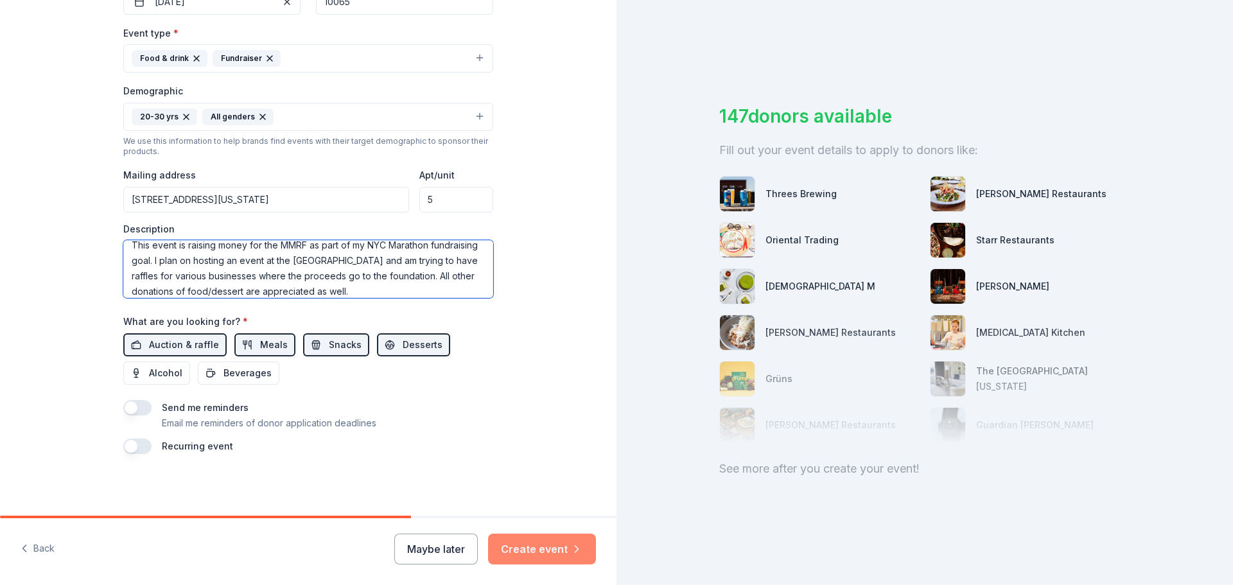
type textarea "This event is raising money for the MMRF as part of my NYC Marathon fundraising…"
click at [542, 533] on button "Create event" at bounding box center [542, 548] width 108 height 31
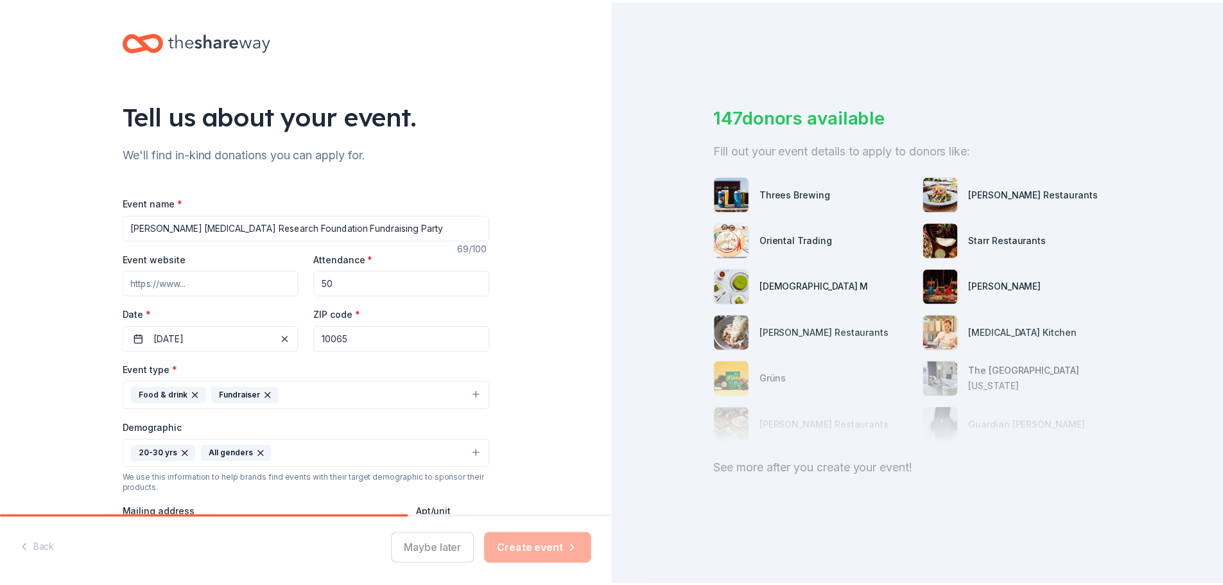
scroll to position [0, 0]
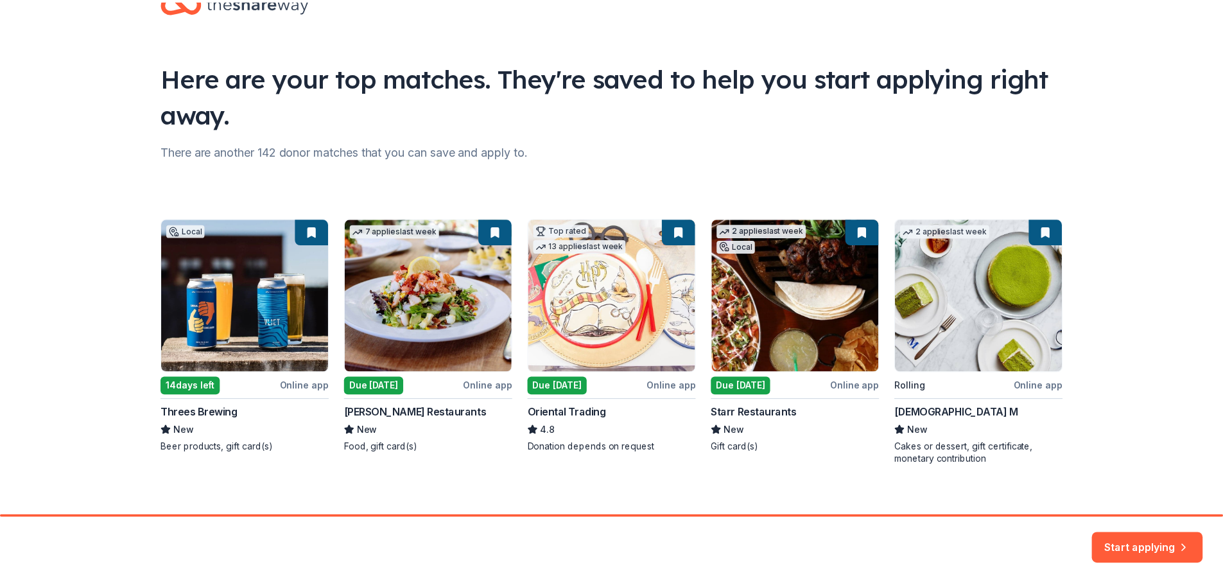
scroll to position [55, 0]
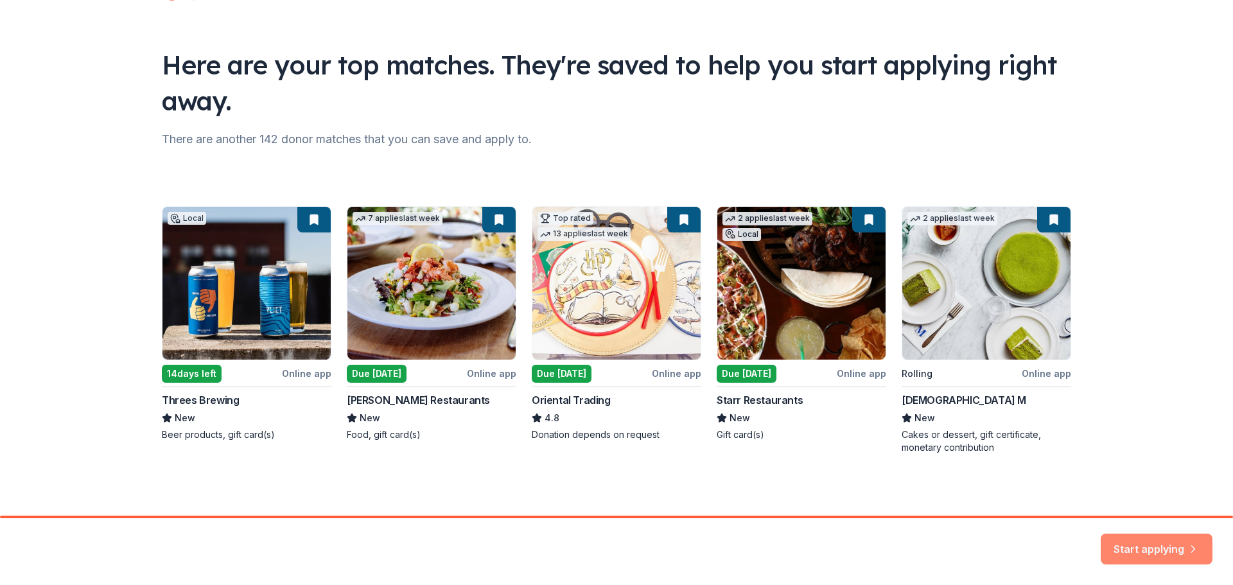
click at [1143, 550] on button "Start applying" at bounding box center [1156, 541] width 112 height 31
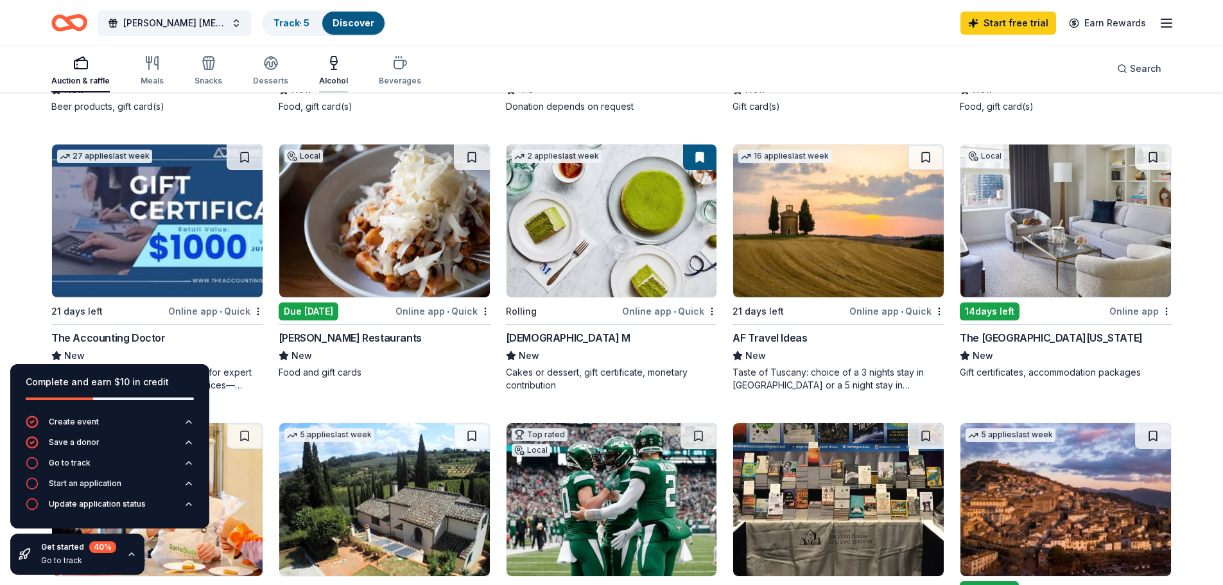
scroll to position [356, 0]
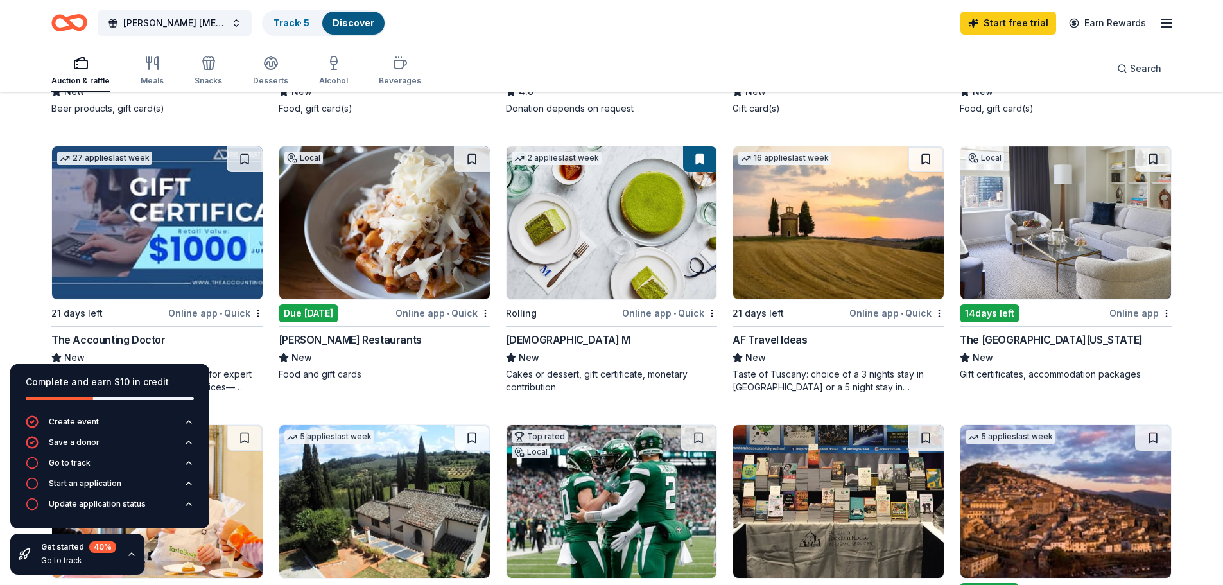
click at [169, 67] on div "Auction & raffle Meals Snacks Desserts Alcohol Beverages" at bounding box center [236, 71] width 370 height 42
click at [159, 69] on div "button" at bounding box center [152, 62] width 23 height 15
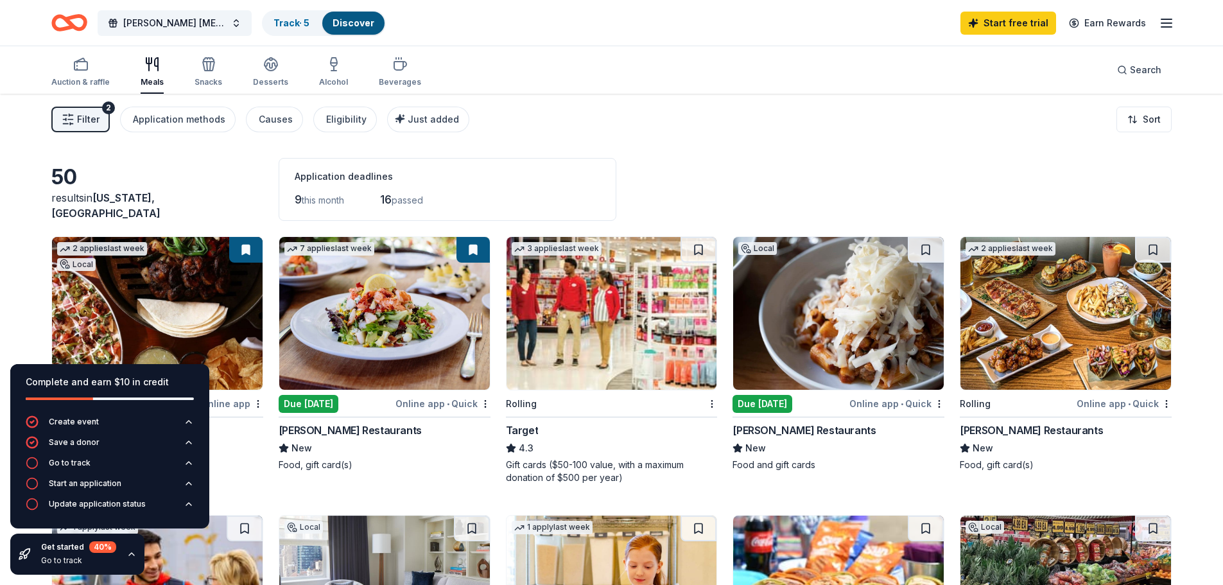
click at [568, 286] on img at bounding box center [612, 313] width 211 height 153
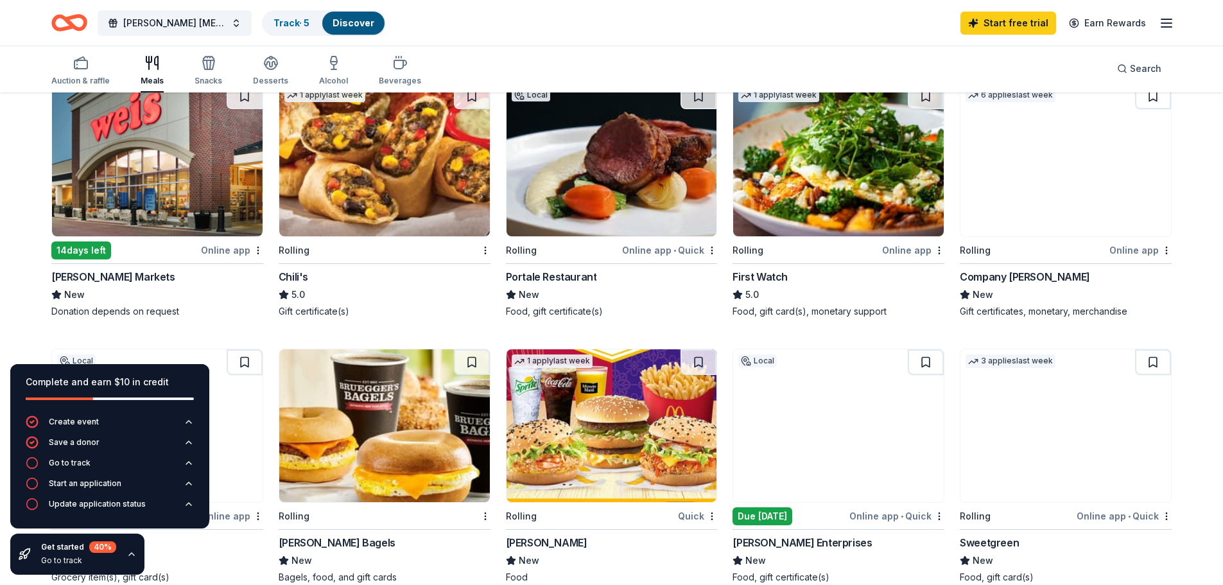
scroll to position [600, 0]
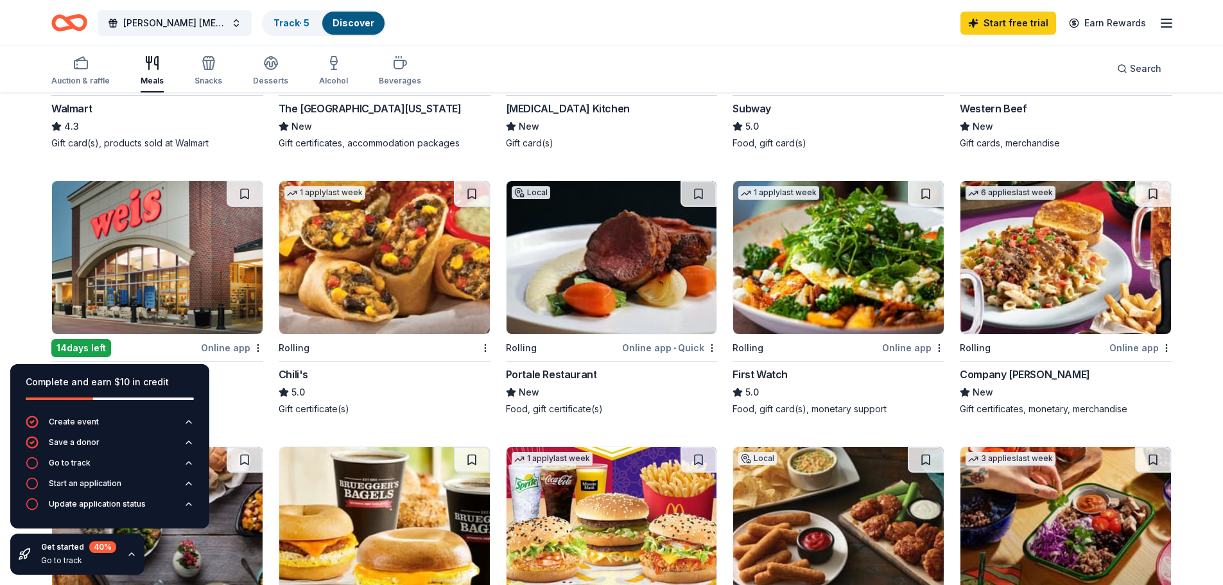
click at [395, 279] on img at bounding box center [384, 257] width 211 height 153
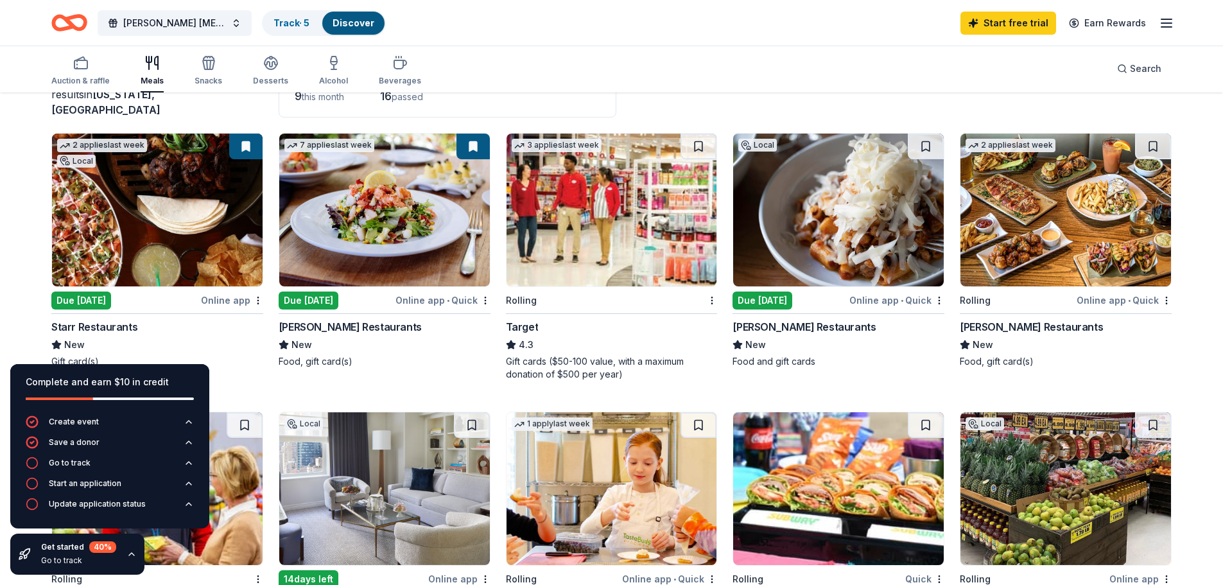
scroll to position [257, 0]
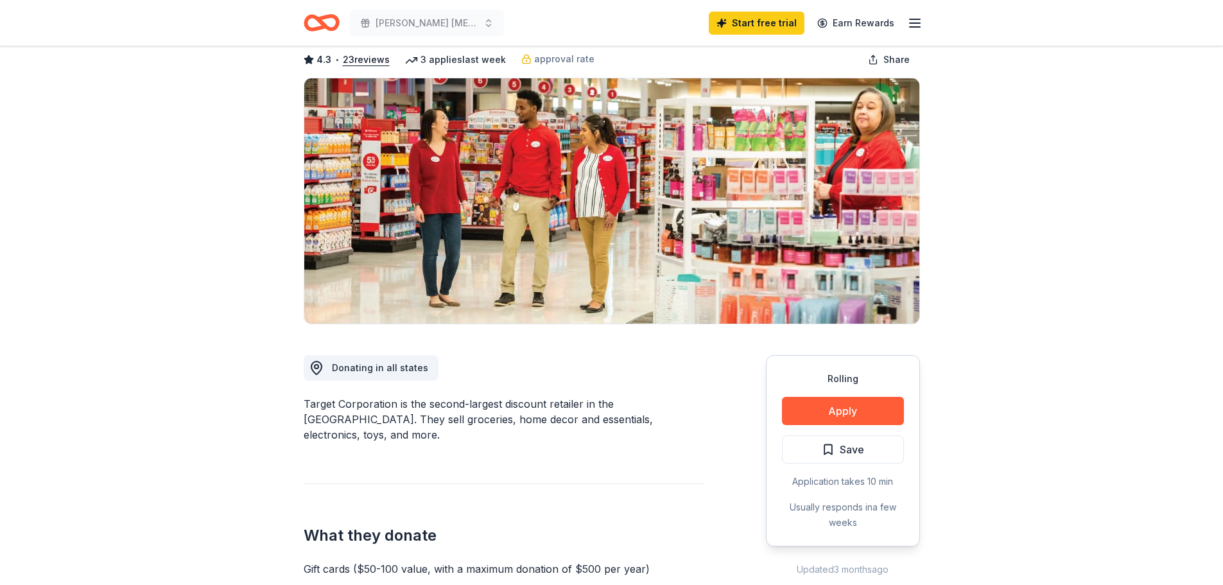
scroll to position [128, 0]
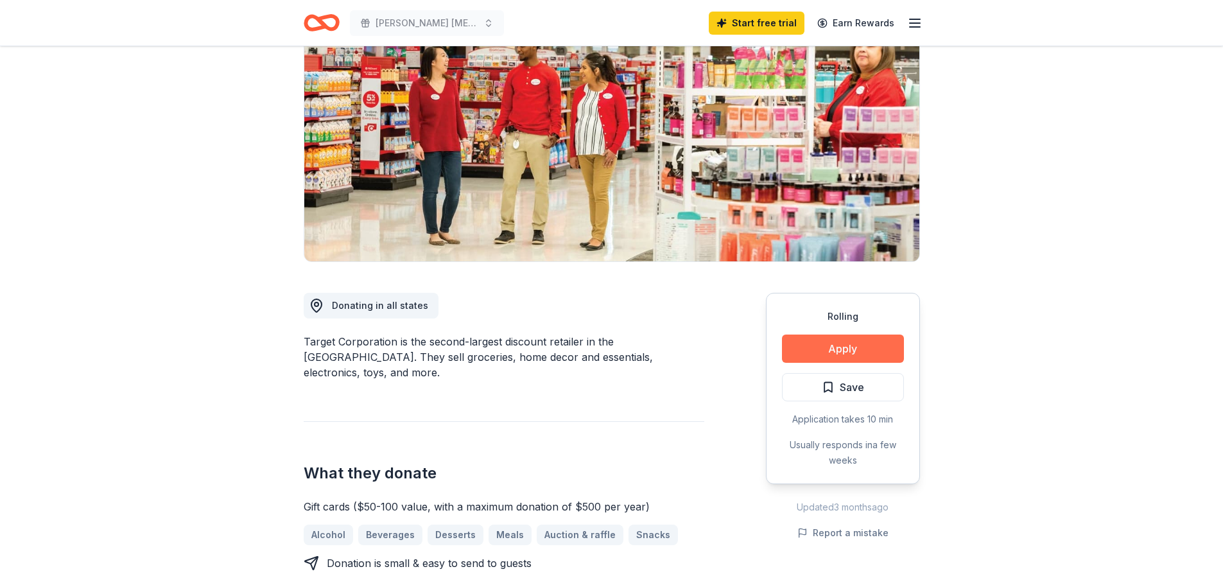
click at [844, 354] on button "Apply" at bounding box center [843, 348] width 122 height 28
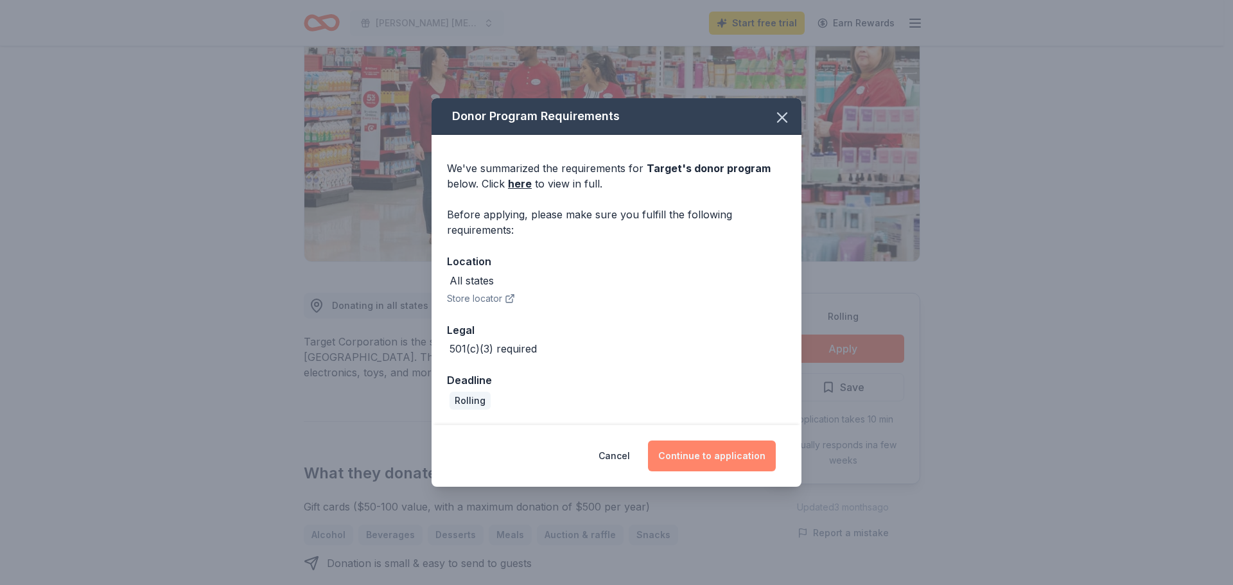
click at [691, 462] on button "Continue to application" at bounding box center [712, 455] width 128 height 31
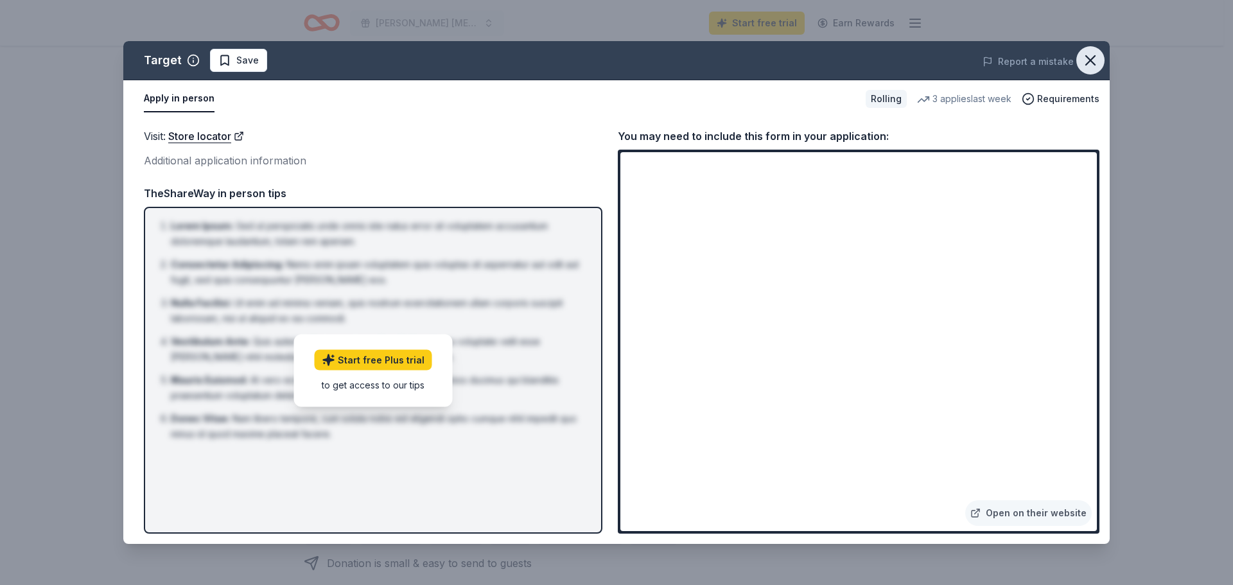
click at [1090, 51] on button "button" at bounding box center [1090, 60] width 28 height 28
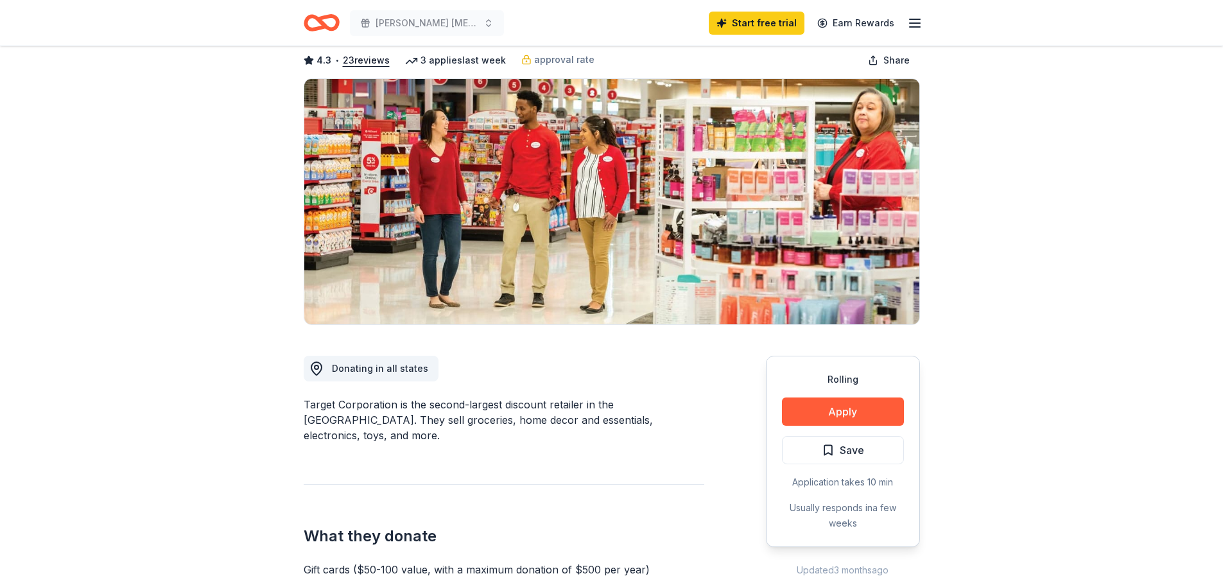
scroll to position [64, 0]
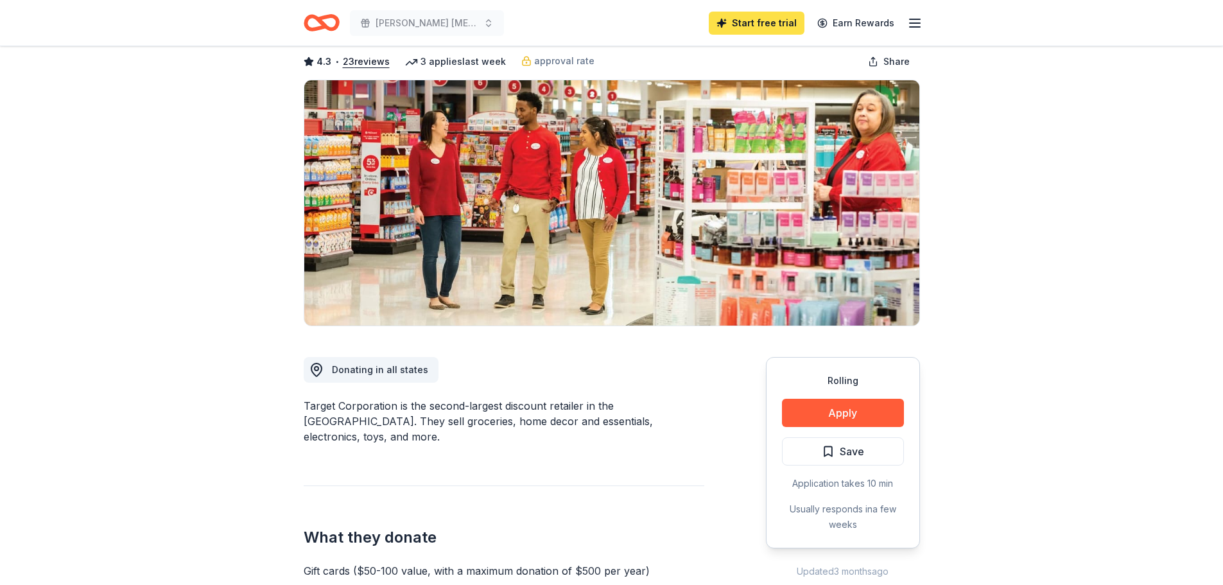
click at [775, 19] on link "Start free trial" at bounding box center [757, 23] width 96 height 23
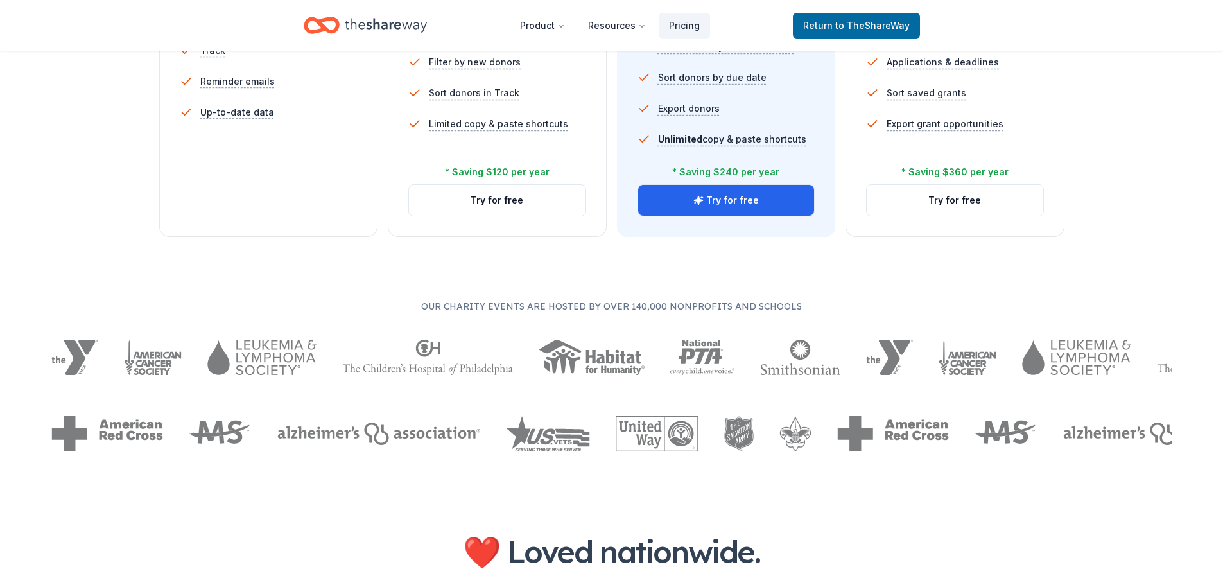
click at [278, 166] on div "5 profile views / month Limited directory search 2 new donors / week (in-kind o…" at bounding box center [269, 50] width 178 height 257
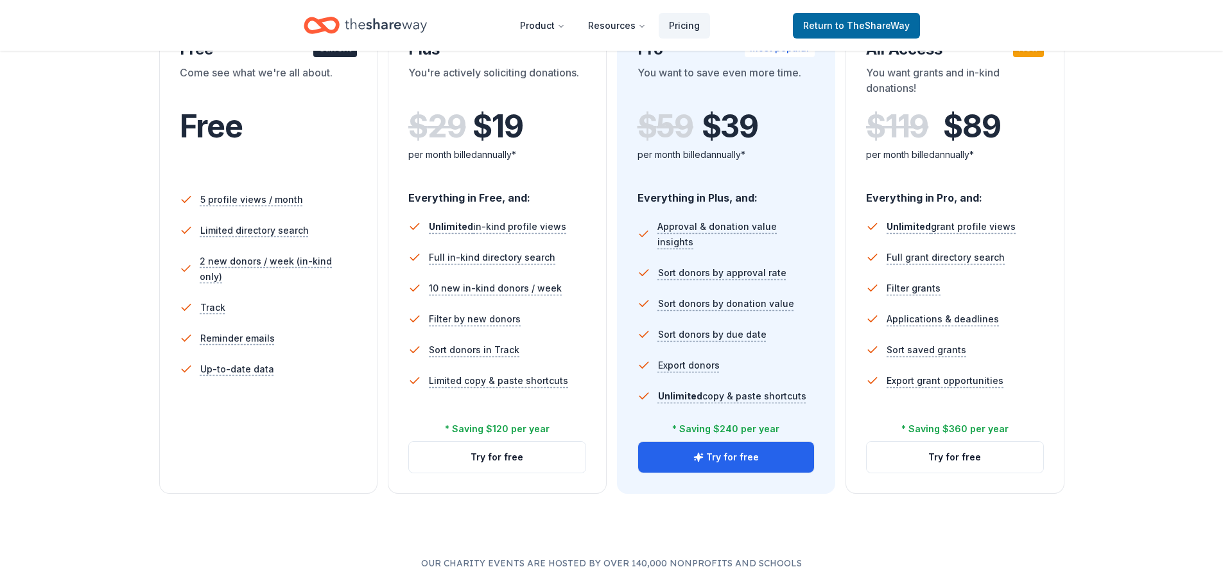
scroll to position [128, 0]
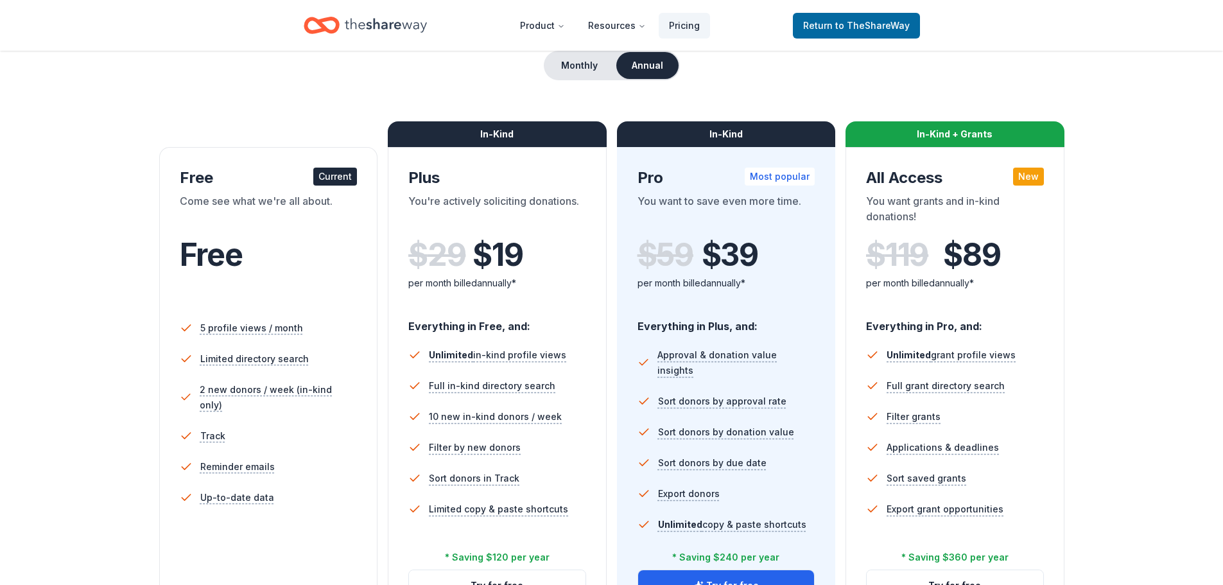
click at [336, 177] on div "Current" at bounding box center [335, 177] width 44 height 18
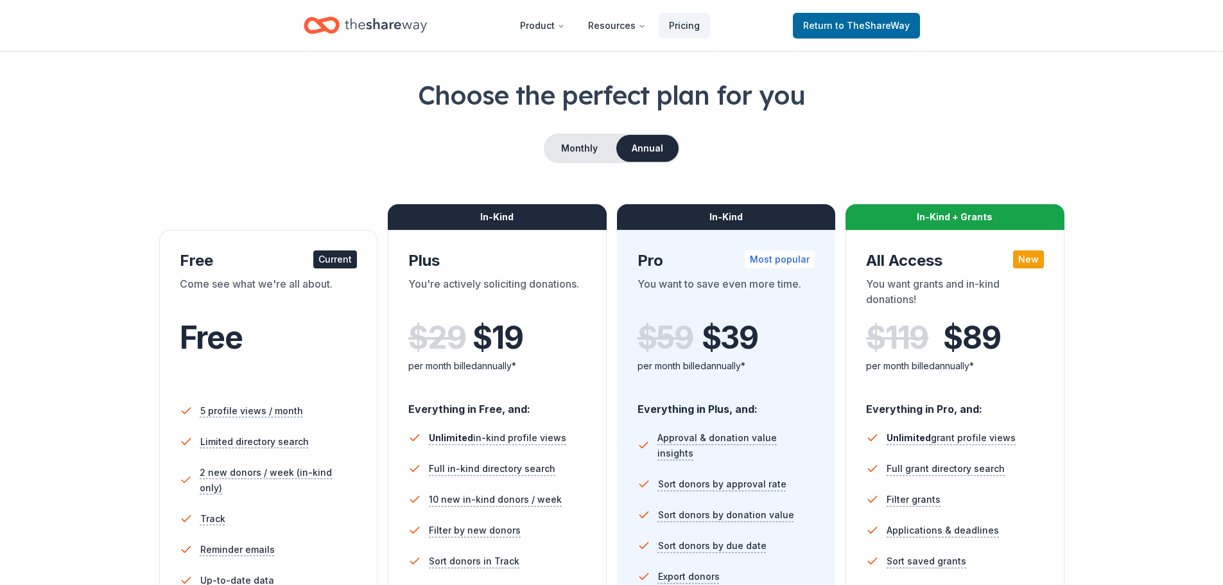
scroll to position [0, 0]
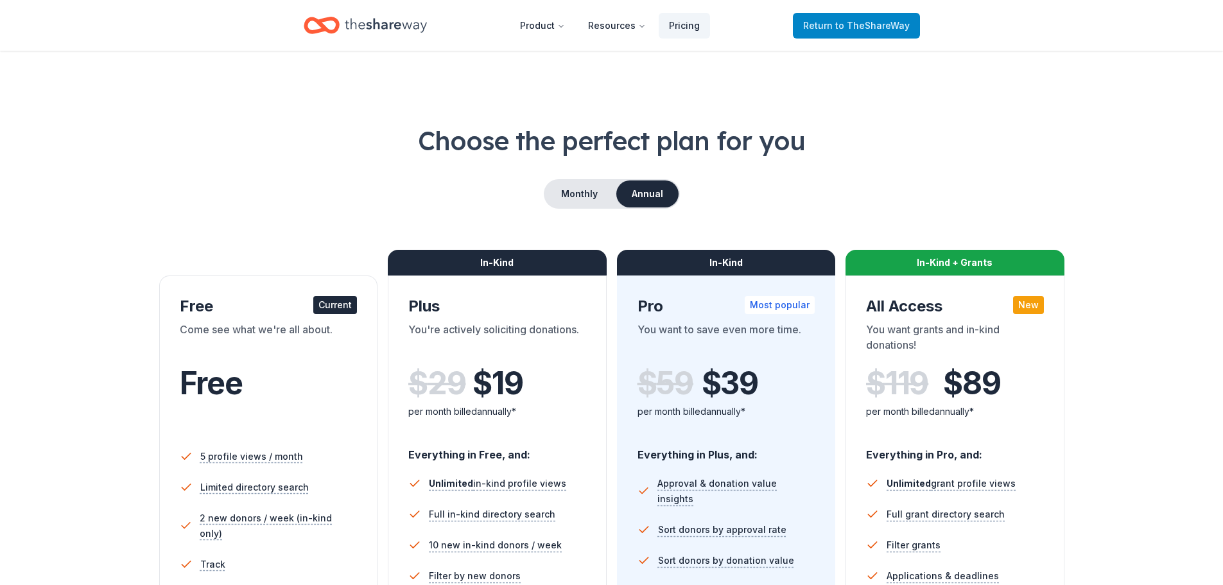
click at [848, 22] on span "to TheShareWay" at bounding box center [872, 25] width 74 height 11
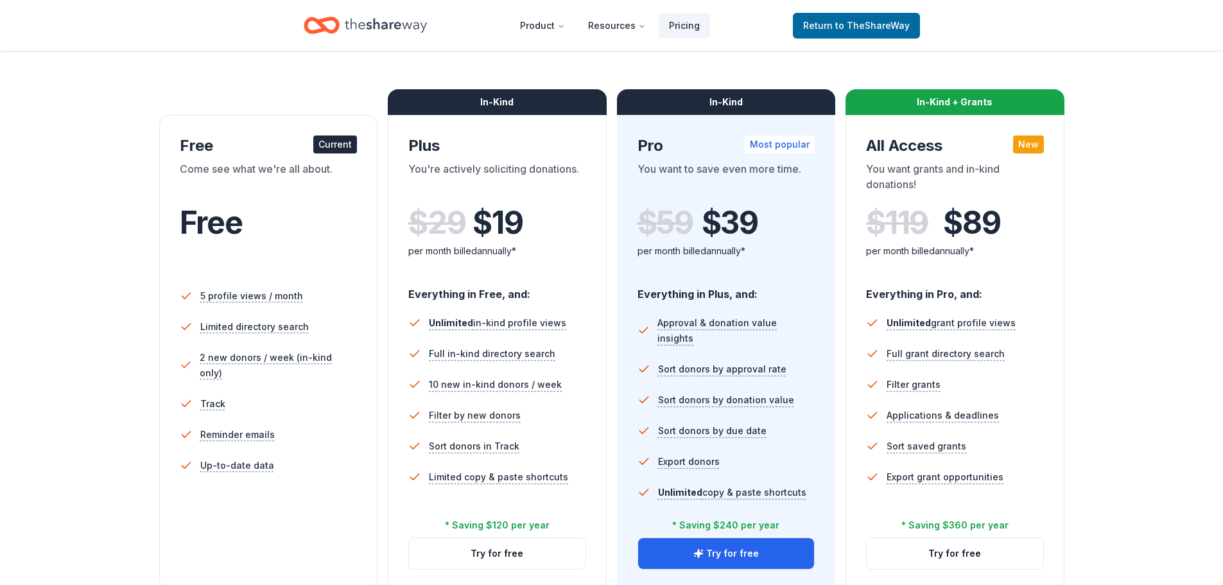
scroll to position [257, 0]
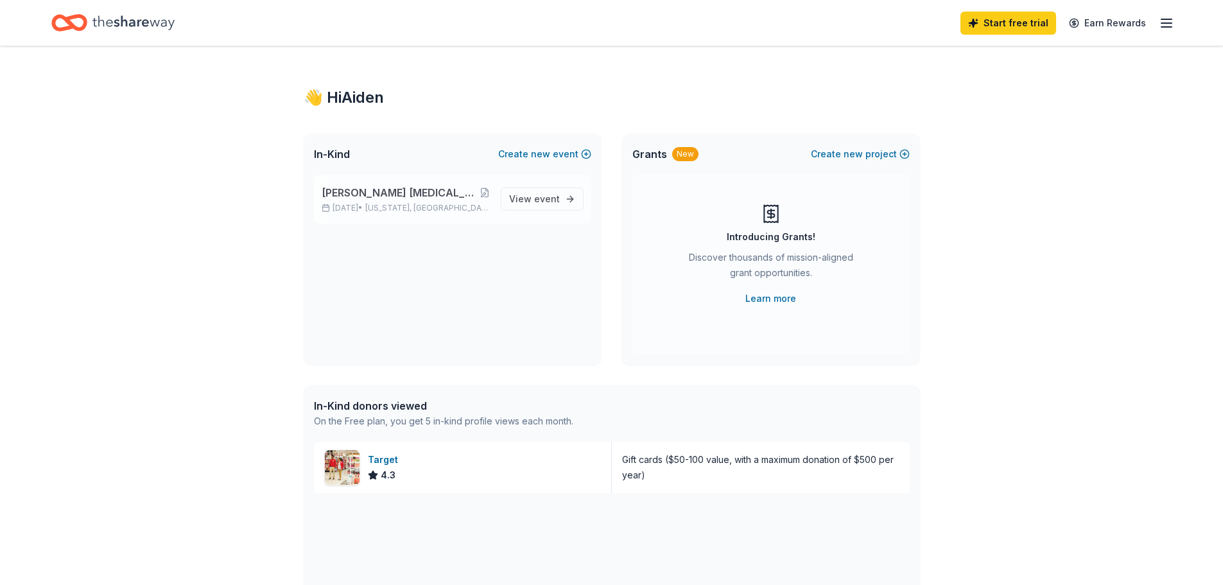
click at [389, 188] on span "[PERSON_NAME] [MEDICAL_DATA] Research Foundation Fundraising Party" at bounding box center [401, 192] width 158 height 15
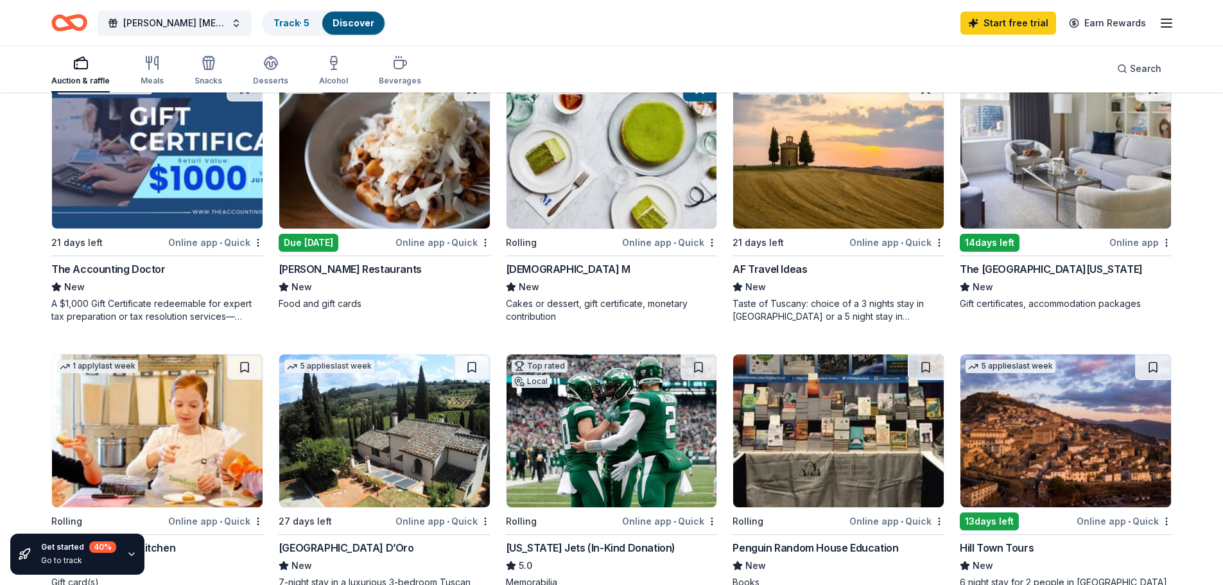
scroll to position [449, 0]
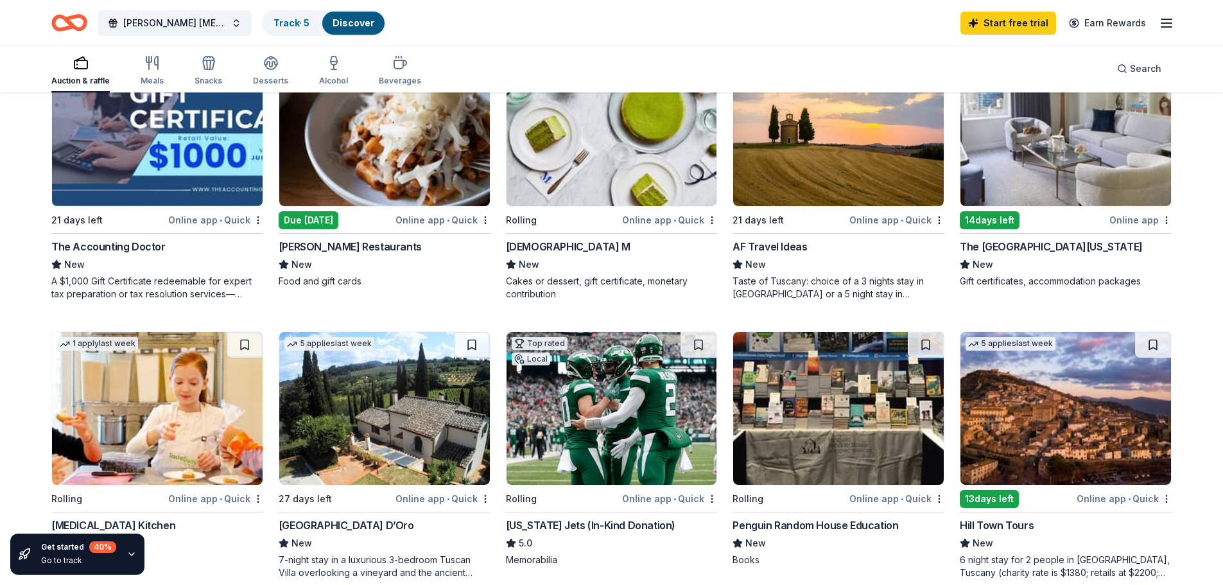
click at [614, 433] on img at bounding box center [612, 408] width 211 height 153
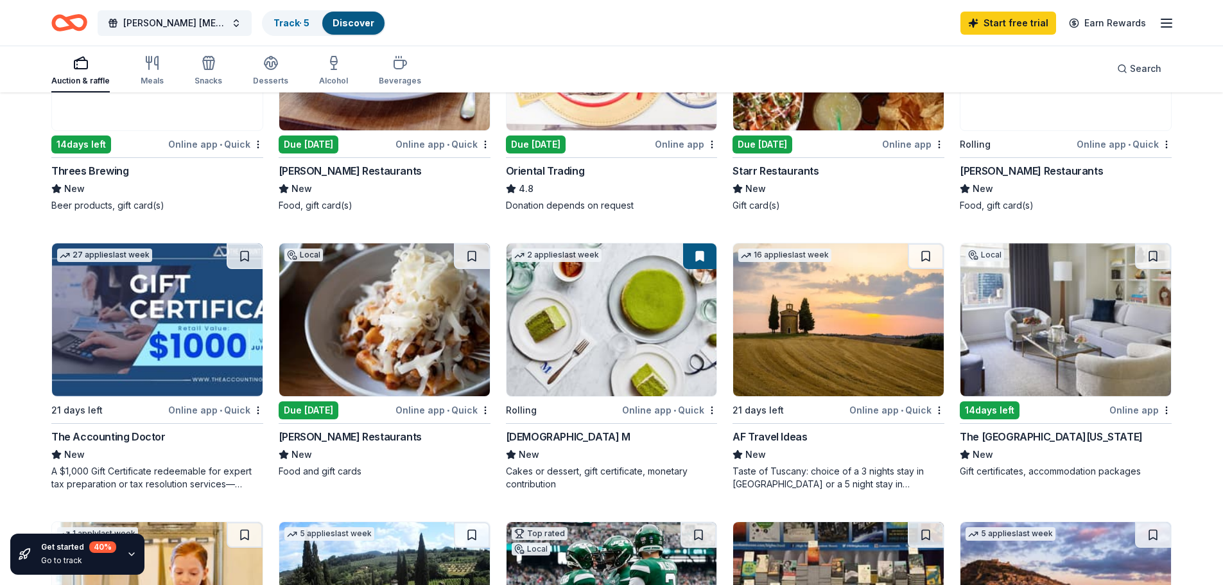
scroll to position [257, 0]
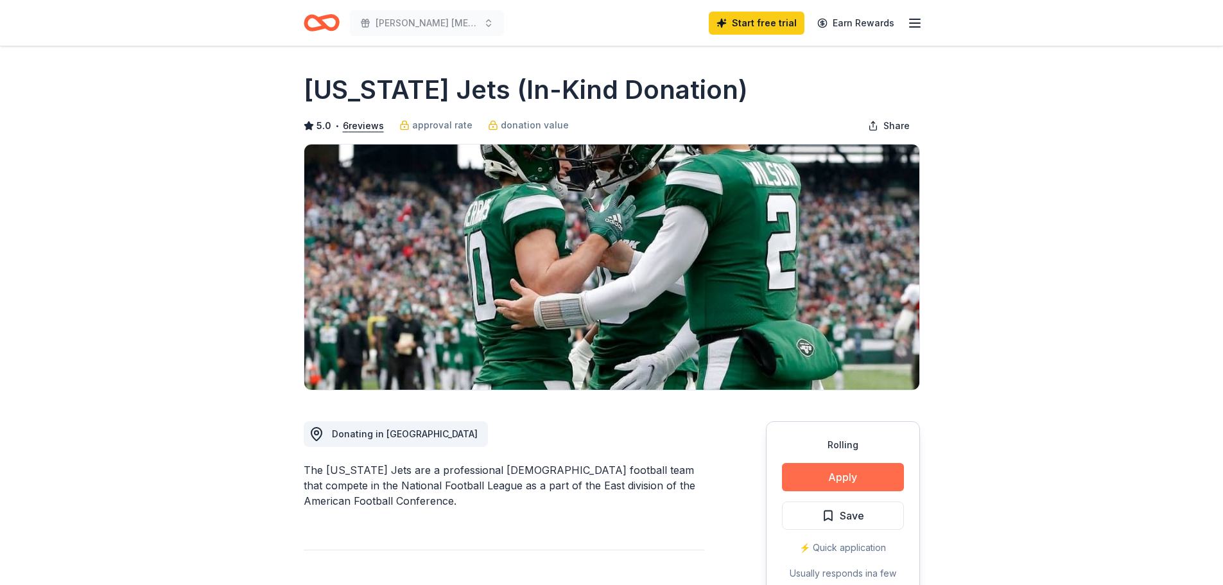
click at [852, 479] on button "Apply" at bounding box center [843, 477] width 122 height 28
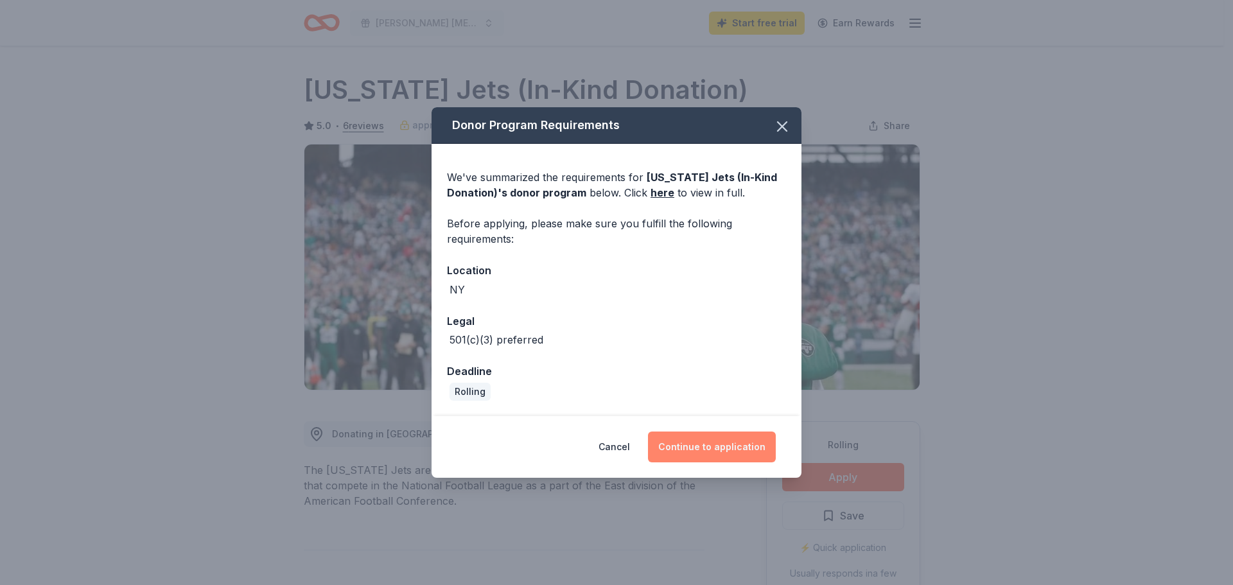
click at [674, 431] on button "Continue to application" at bounding box center [712, 446] width 128 height 31
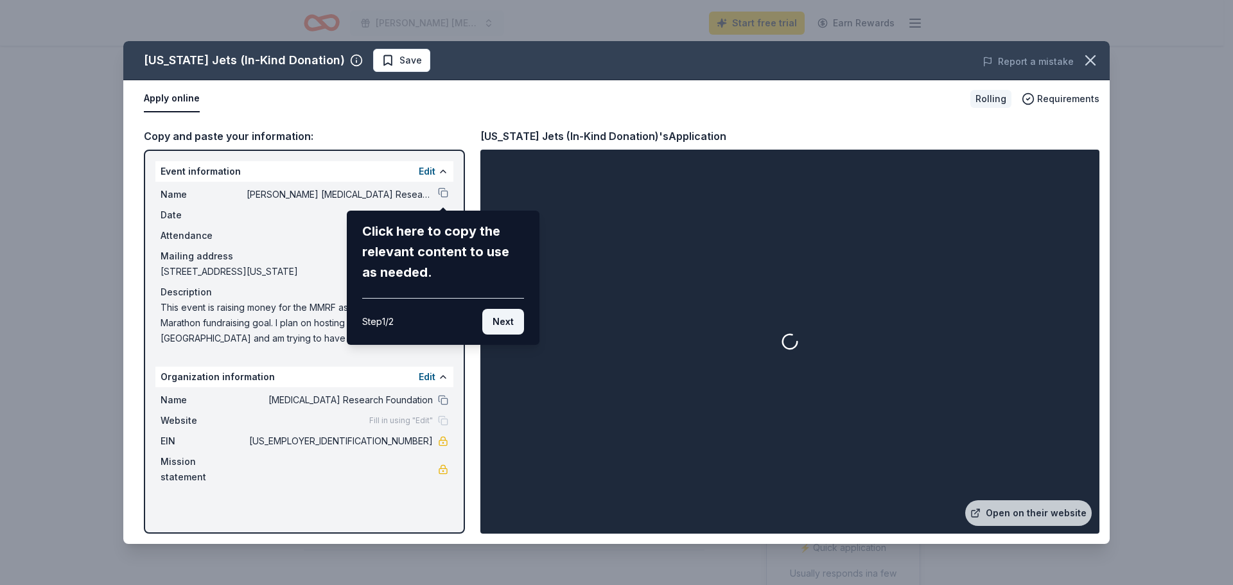
click at [509, 316] on button "Next" at bounding box center [503, 322] width 42 height 26
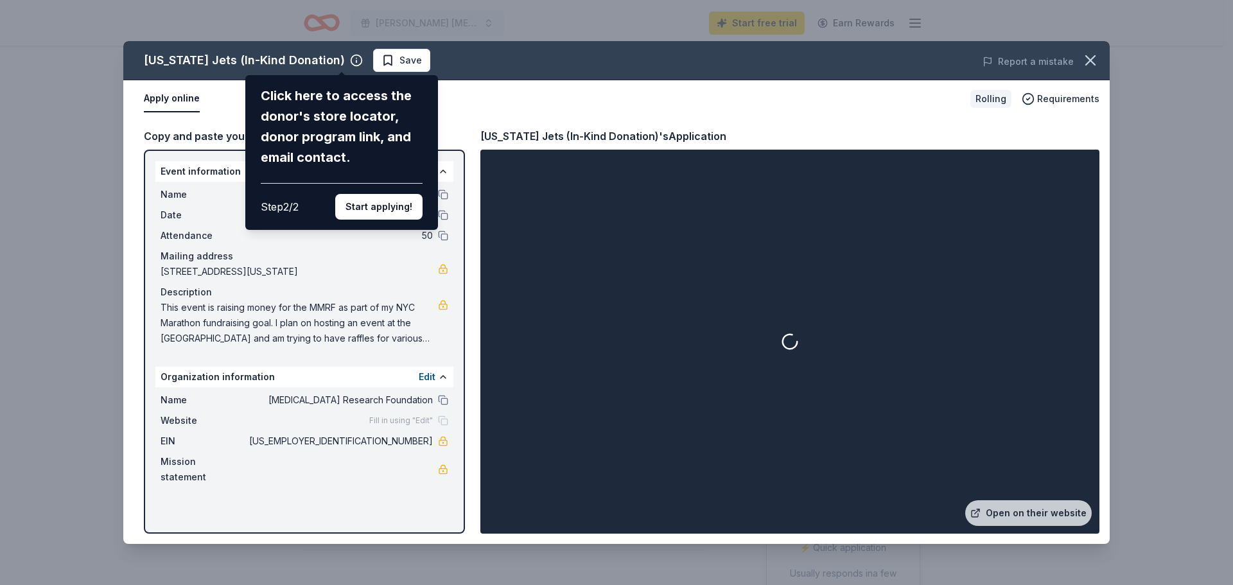
click at [386, 213] on button "Start applying!" at bounding box center [378, 207] width 87 height 26
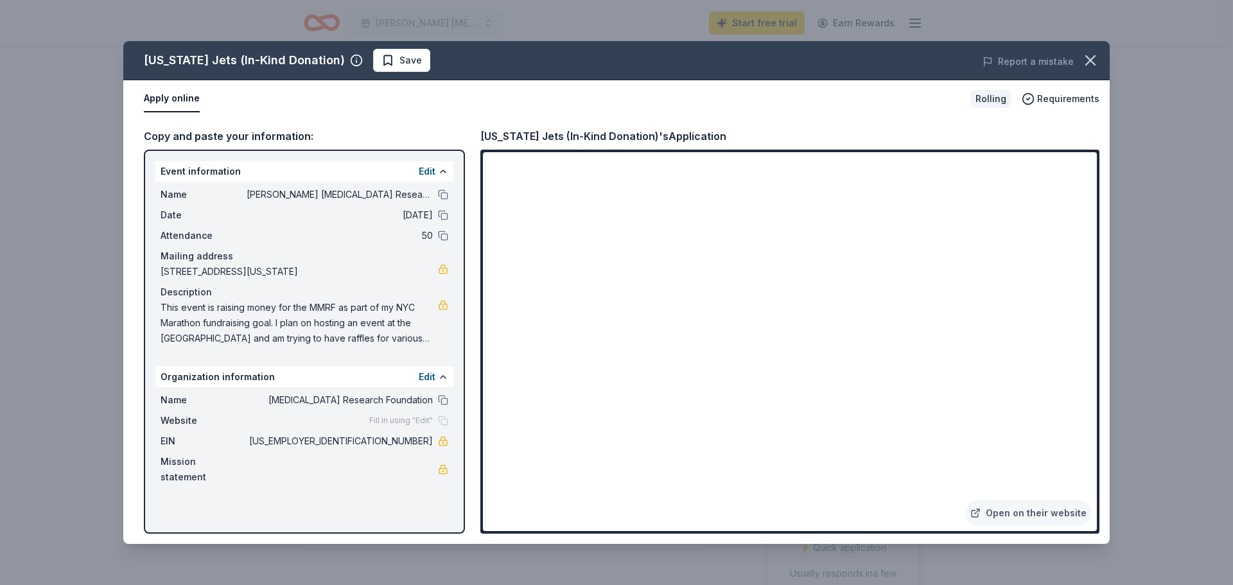
click at [335, 197] on span "[PERSON_NAME] [MEDICAL_DATA] Research Foundation Fundraising Party" at bounding box center [340, 194] width 186 height 15
click at [273, 304] on span "This event is raising money for the MMRF as part of my NYC Marathon fundraising…" at bounding box center [298, 323] width 277 height 46
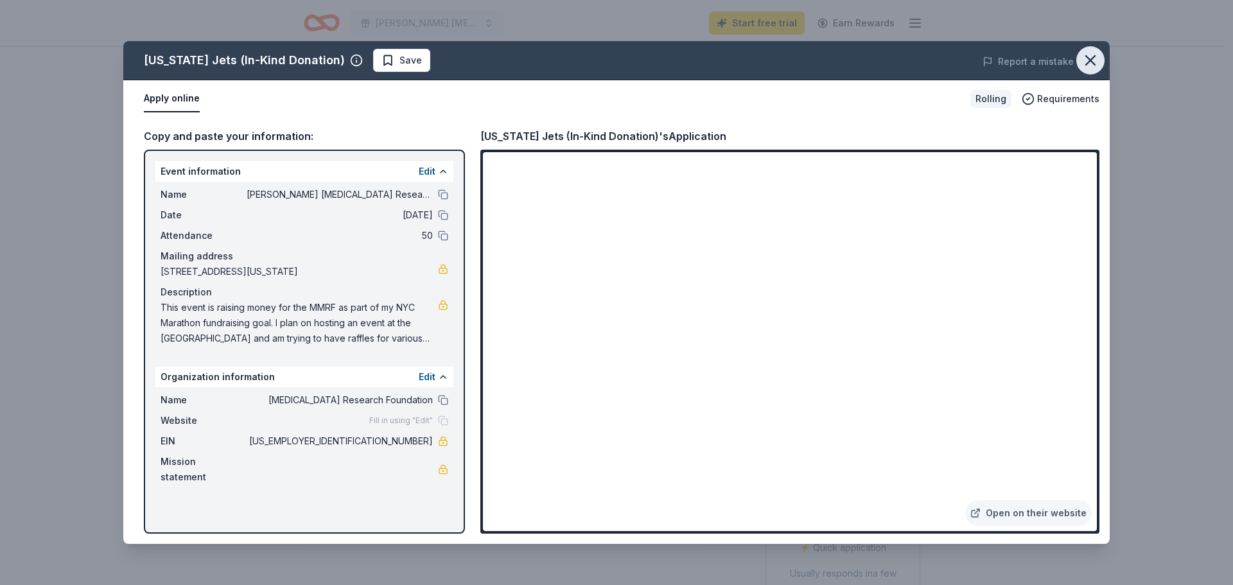
click at [1096, 60] on icon "button" at bounding box center [1090, 60] width 18 height 18
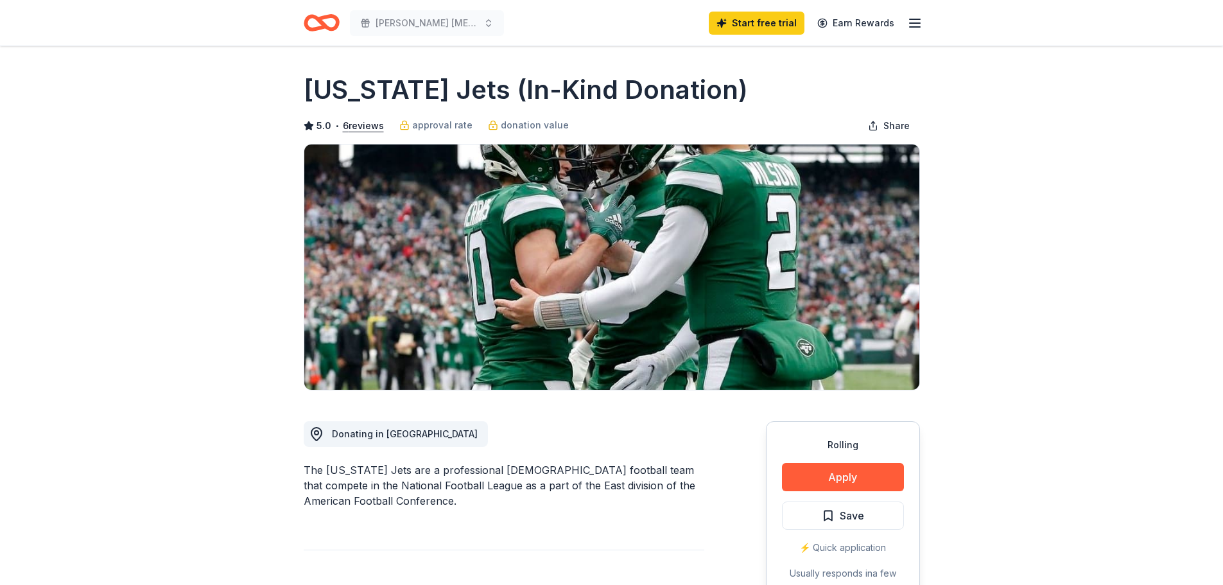
click at [331, 16] on icon "Home" at bounding box center [327, 22] width 20 height 13
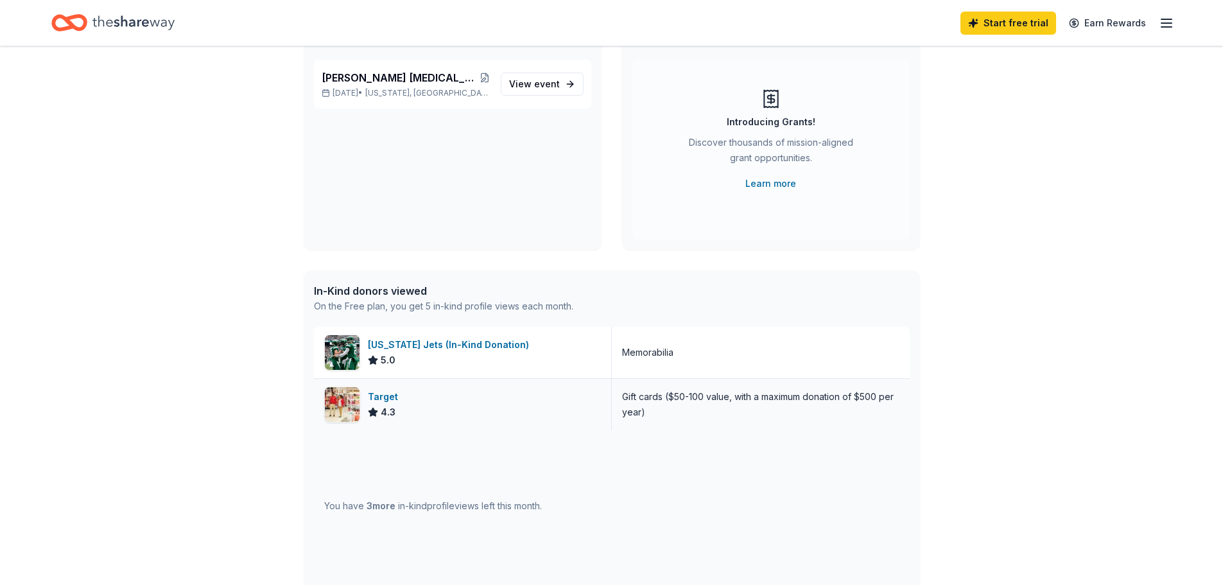
scroll to position [128, 0]
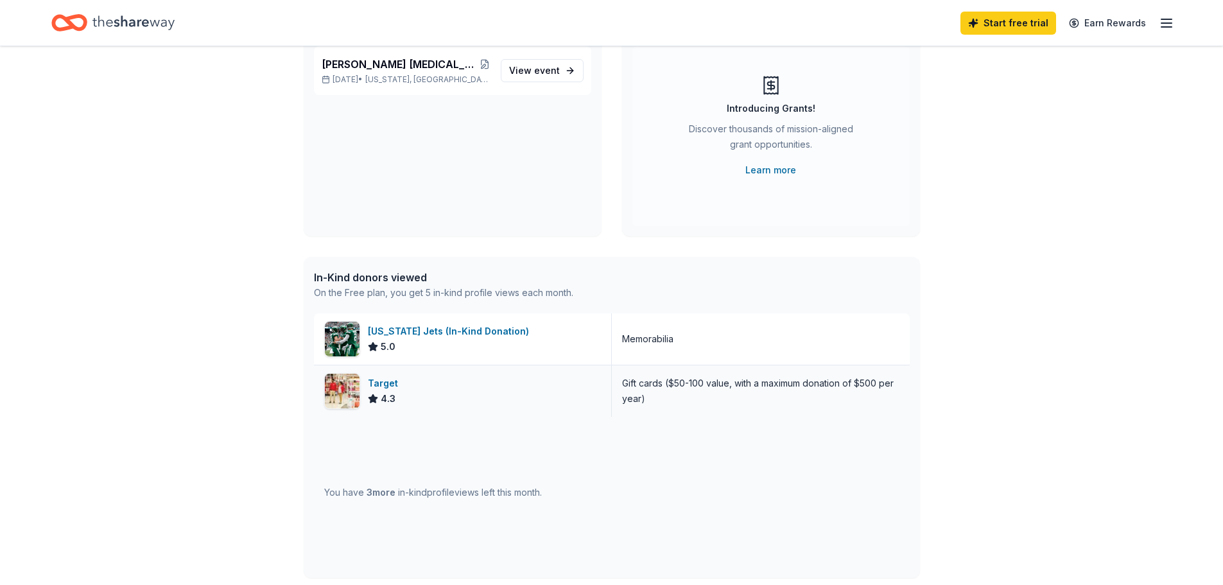
click at [406, 386] on div "Target 4.3" at bounding box center [463, 390] width 298 height 51
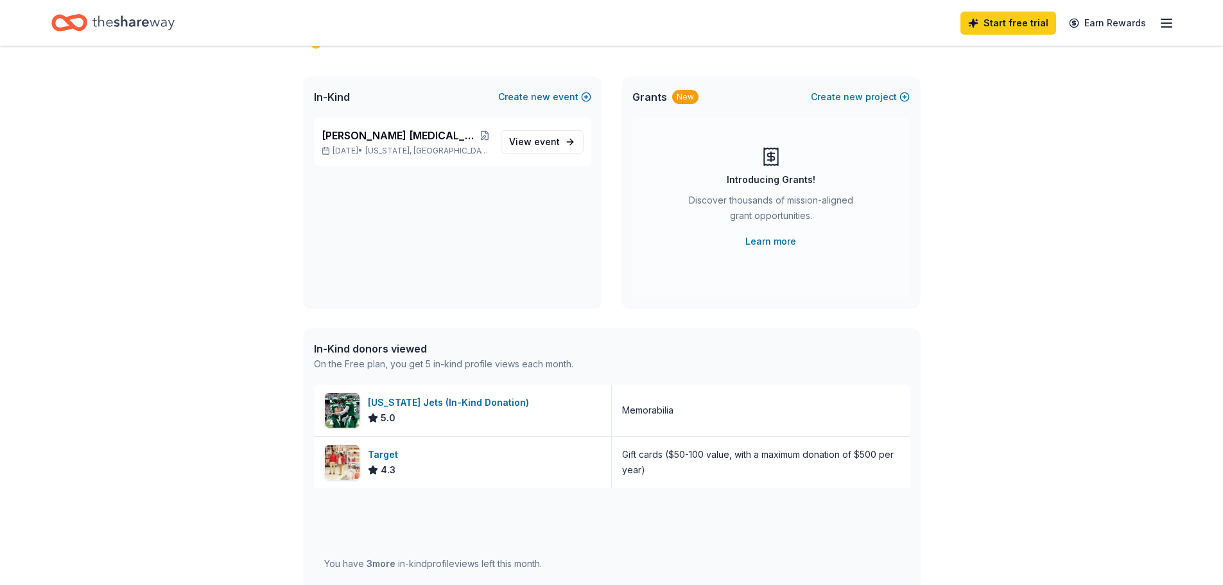
scroll to position [0, 0]
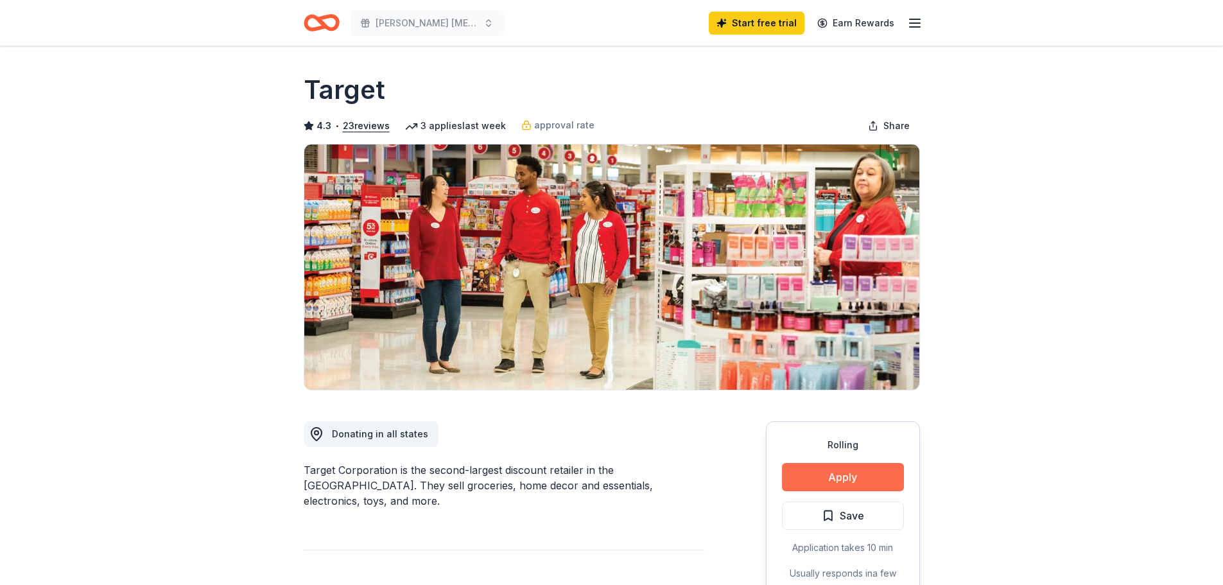
click at [832, 480] on button "Apply" at bounding box center [843, 477] width 122 height 28
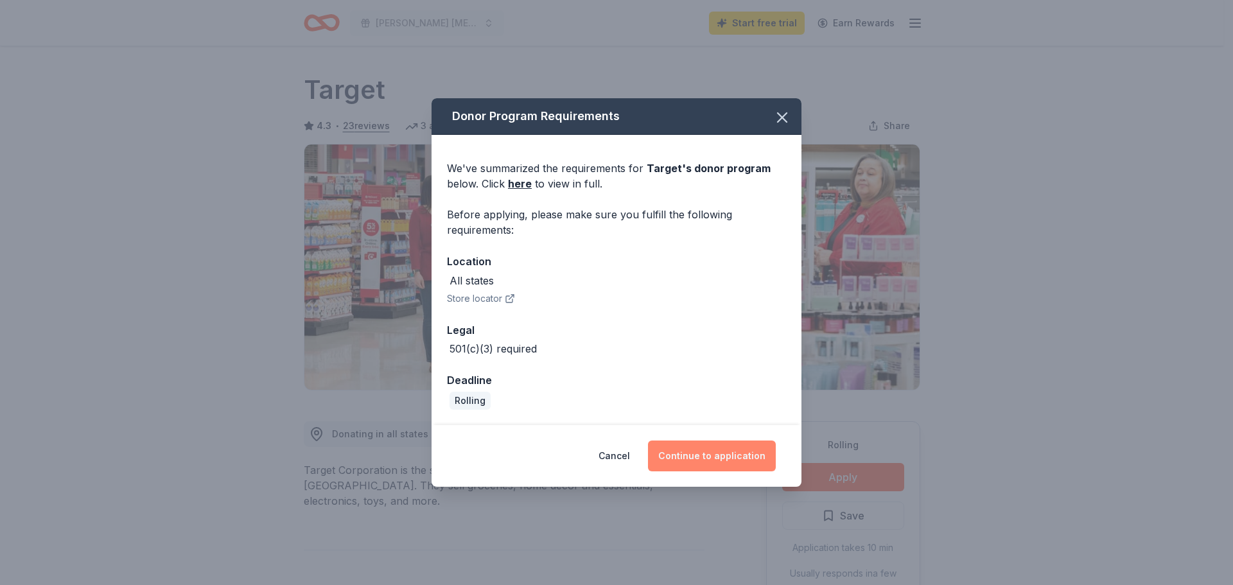
click at [762, 455] on button "Continue to application" at bounding box center [712, 455] width 128 height 31
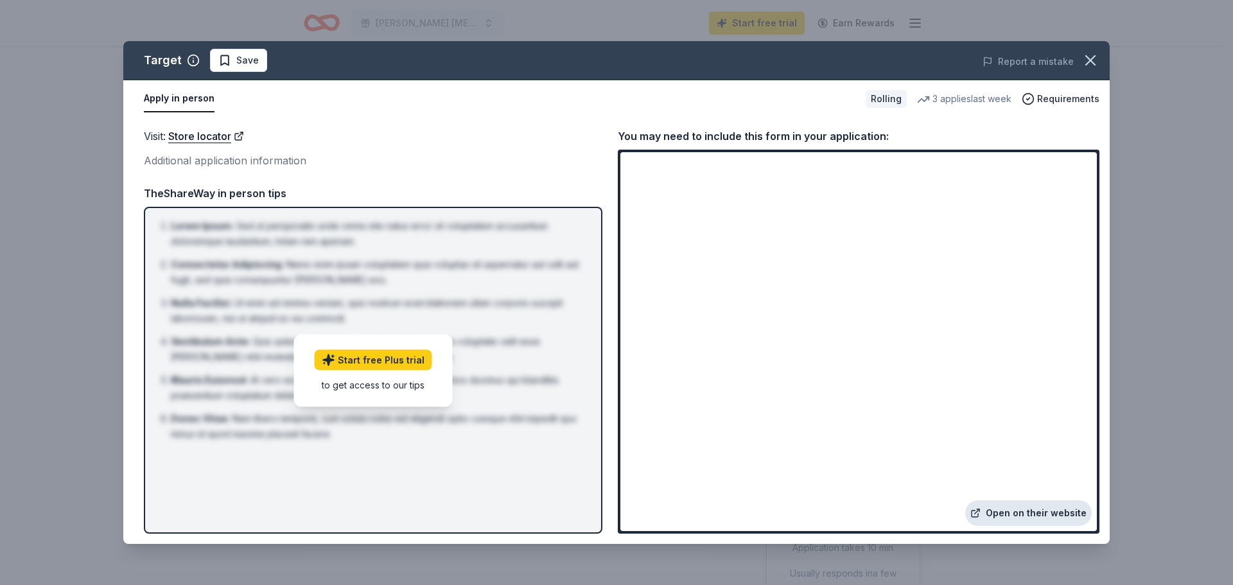
click at [1019, 517] on link "Open on their website" at bounding box center [1028, 513] width 126 height 26
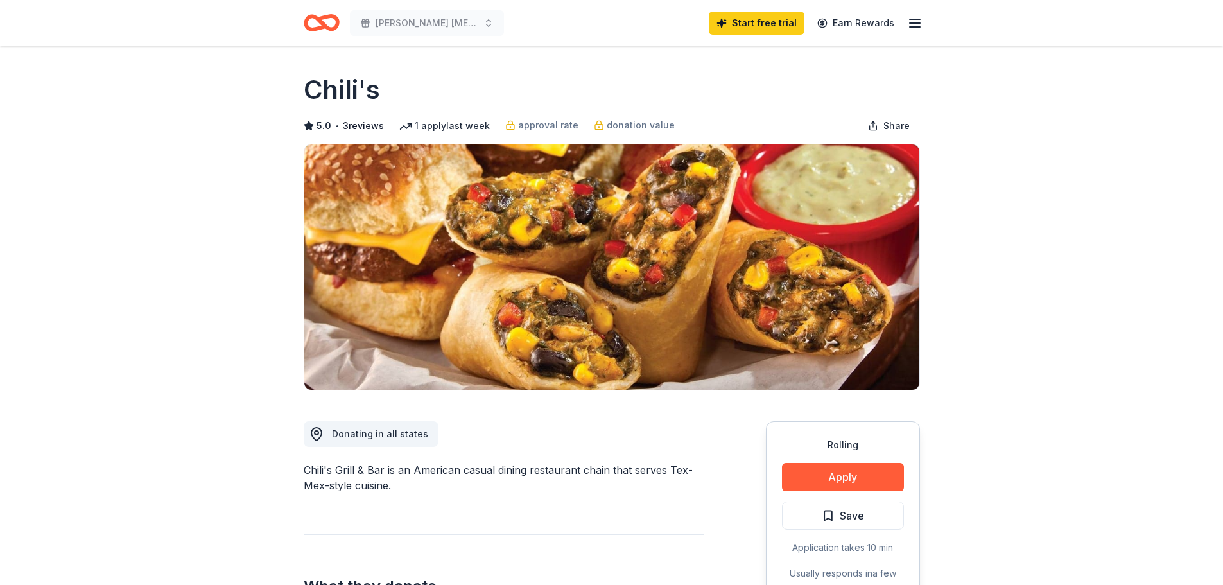
scroll to position [321, 0]
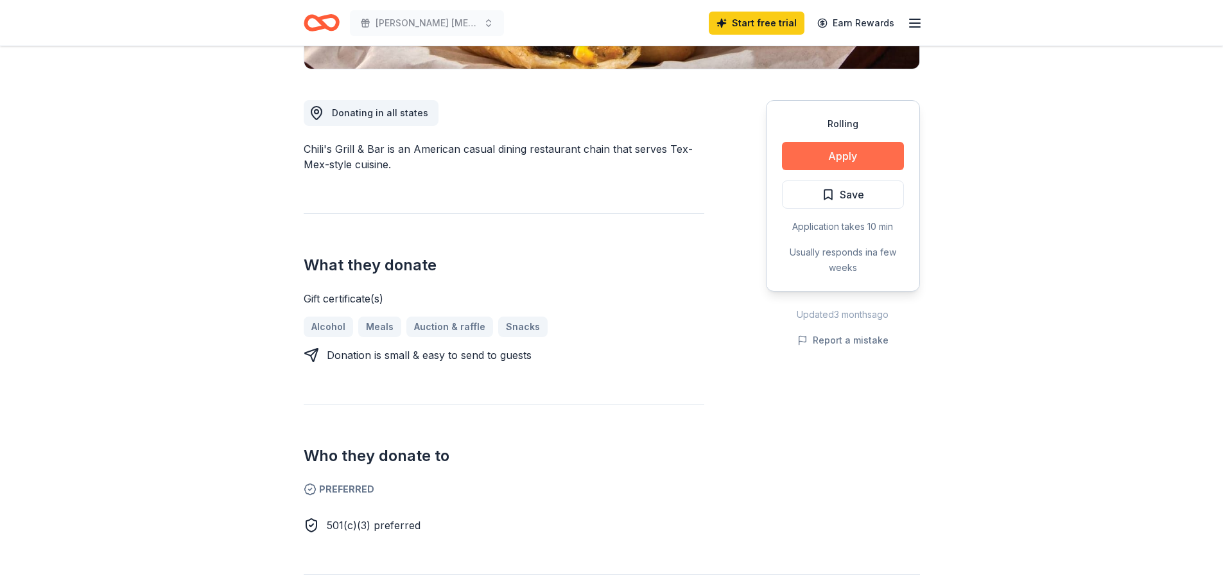
click at [811, 161] on button "Apply" at bounding box center [843, 156] width 122 height 28
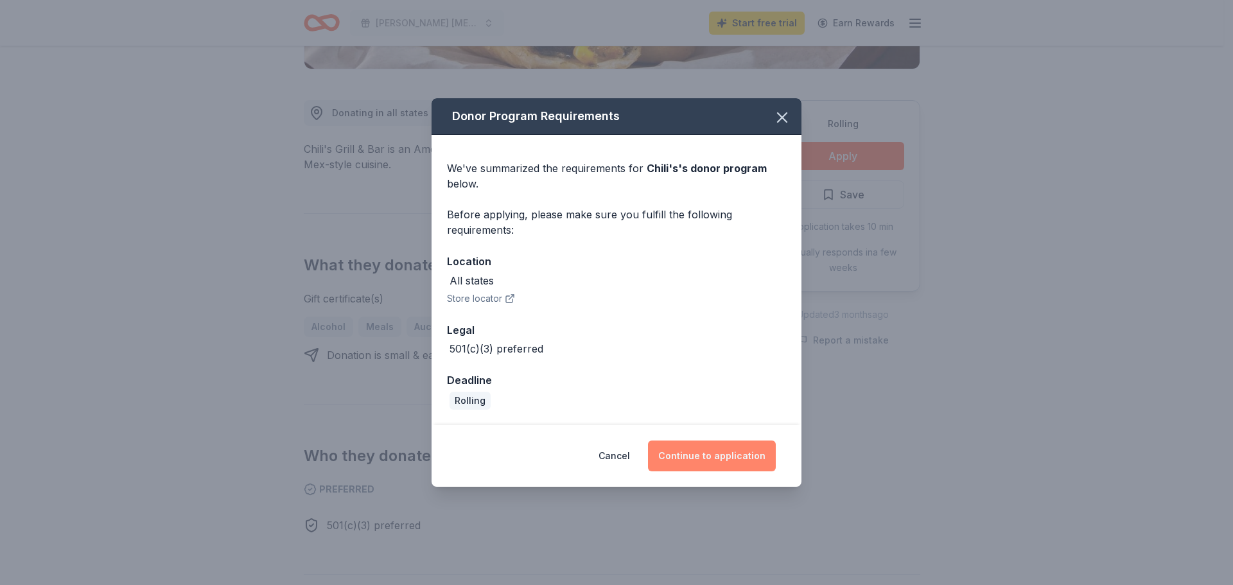
click at [701, 458] on button "Continue to application" at bounding box center [712, 455] width 128 height 31
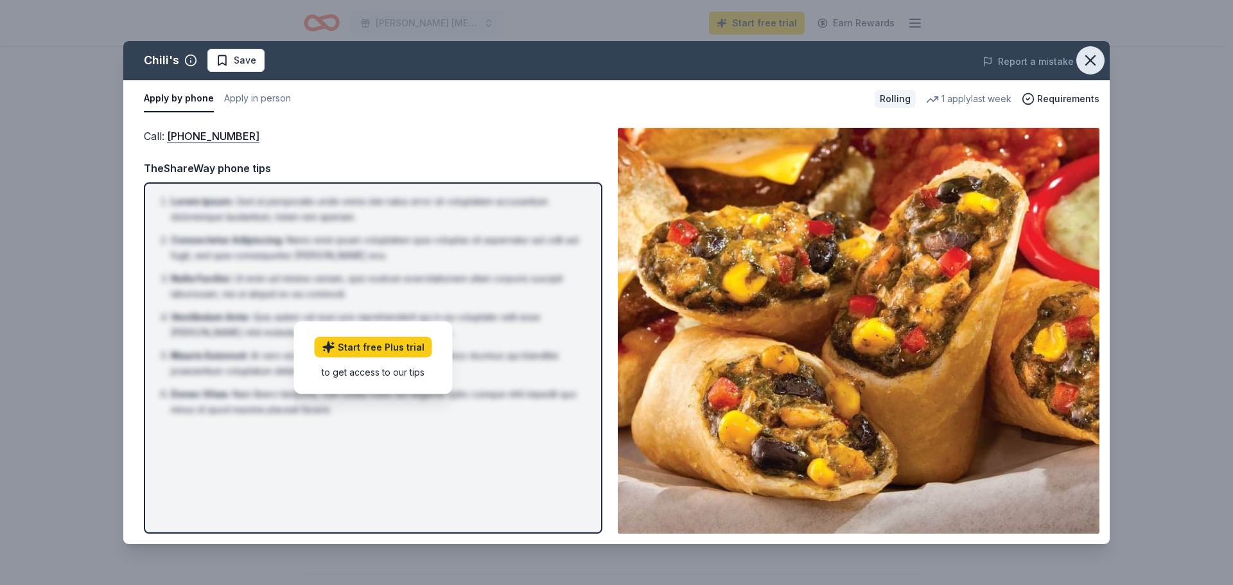
click at [1096, 62] on icon "button" at bounding box center [1090, 60] width 18 height 18
